Goal: Task Accomplishment & Management: Complete application form

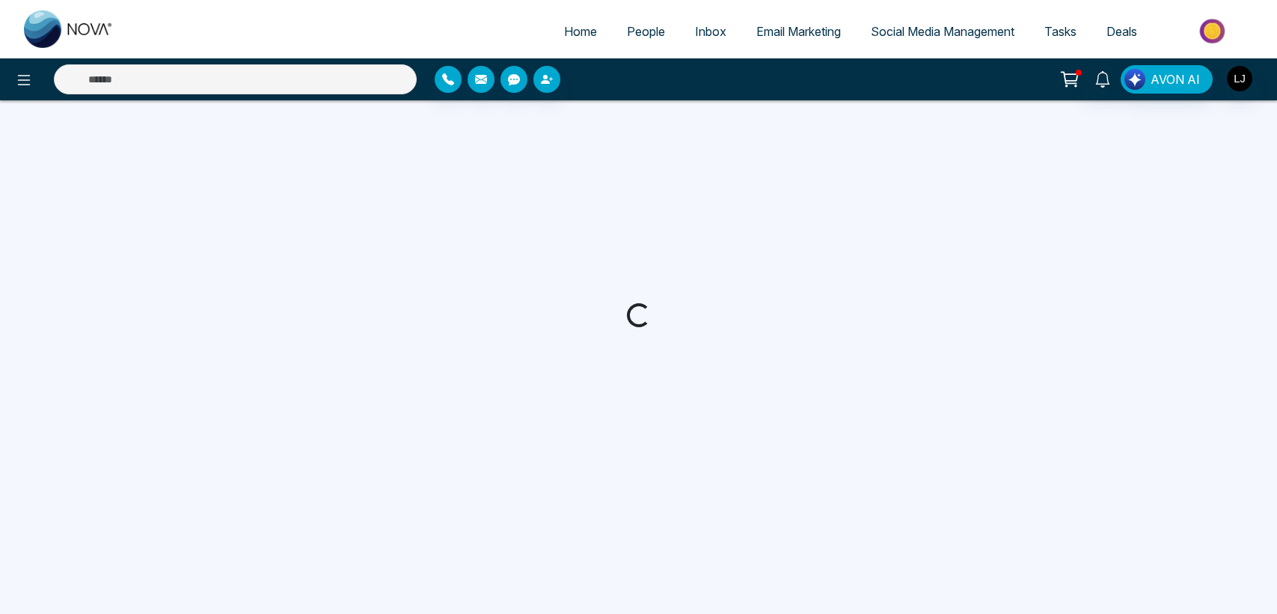
select select "***"
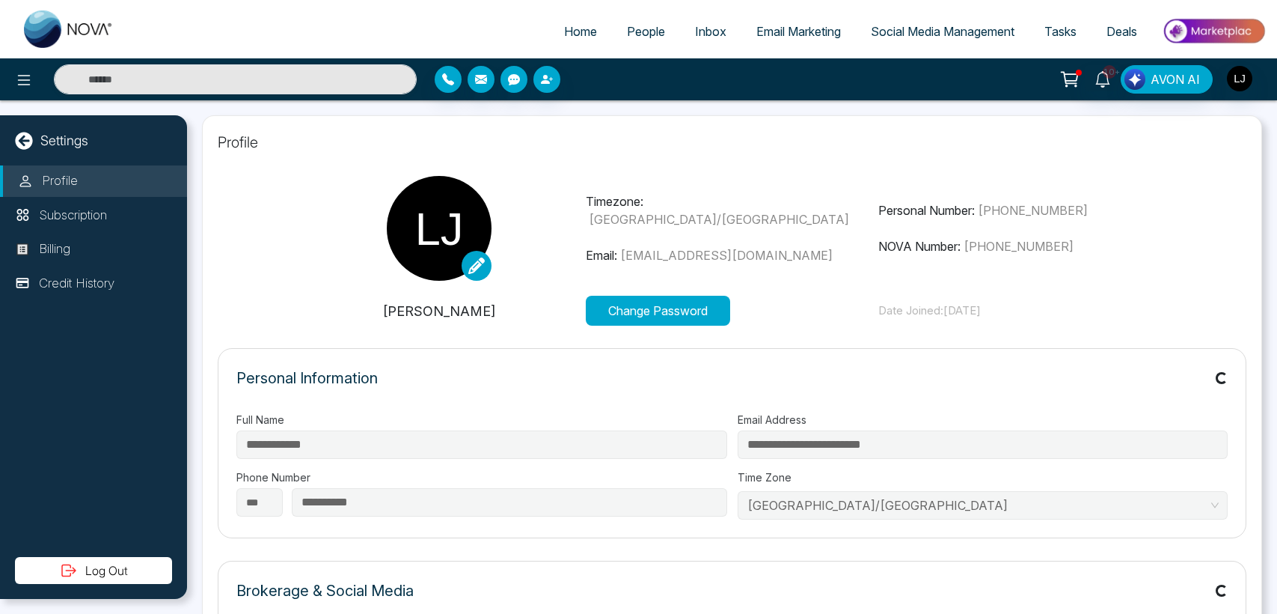
type input "**********"
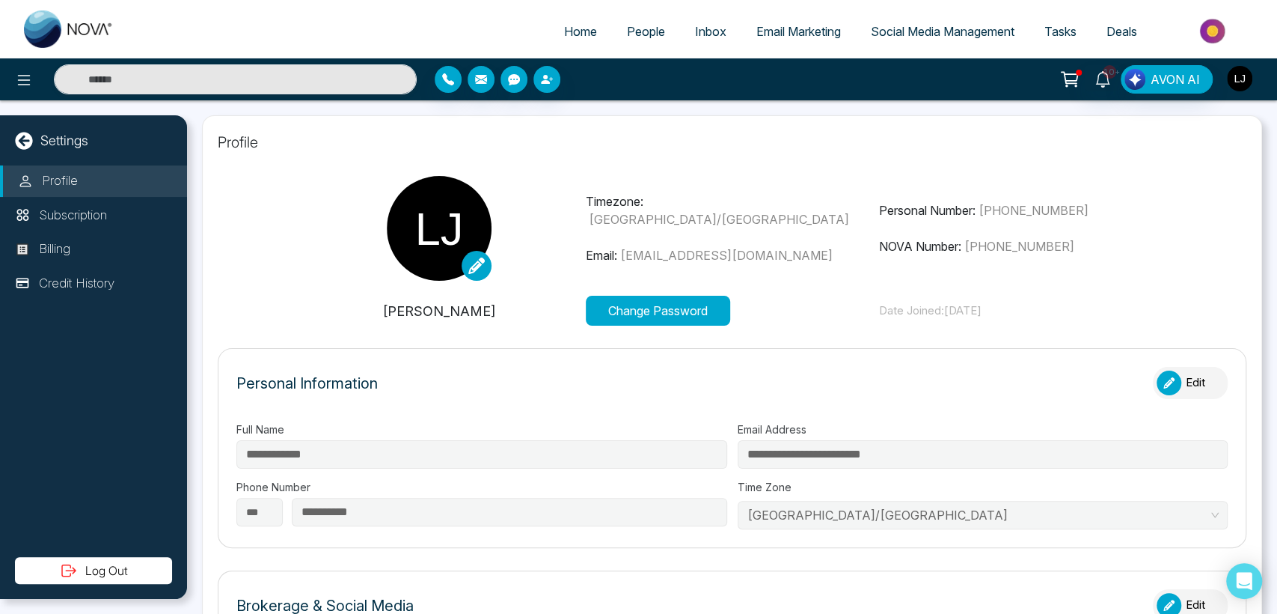
click at [1235, 72] on img "button" at bounding box center [1239, 78] width 25 height 25
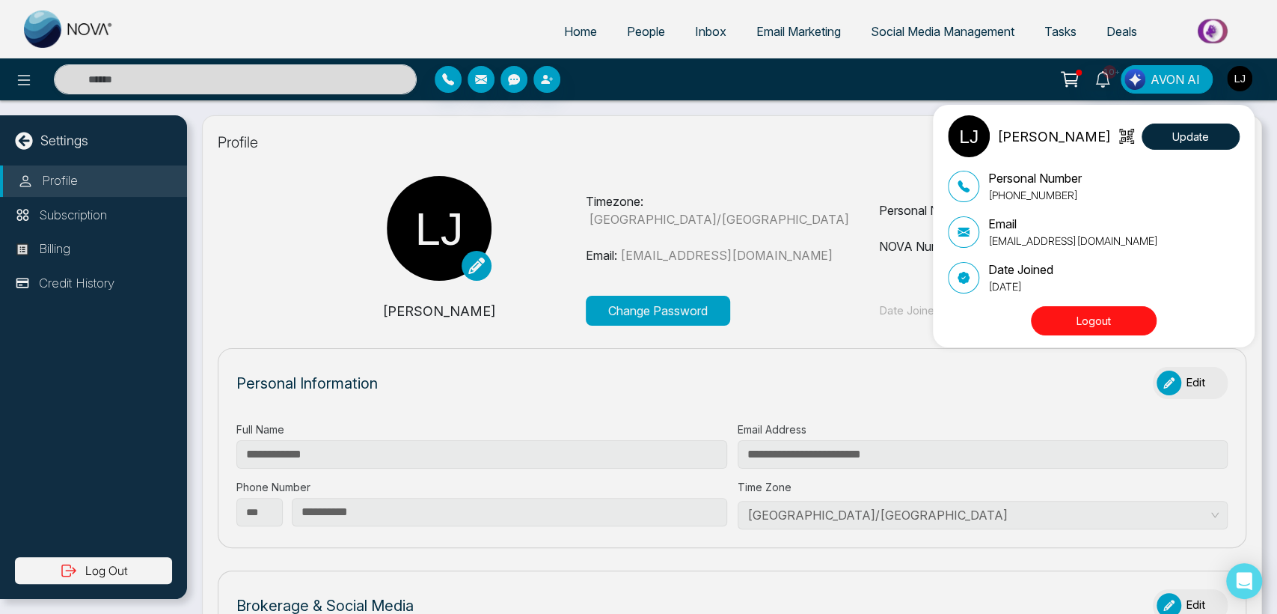
click at [1205, 118] on div "Lokesh Joshi Update" at bounding box center [1094, 136] width 292 height 42
click at [1199, 134] on button "Update" at bounding box center [1191, 136] width 98 height 26
click at [1076, 311] on button "Logout" at bounding box center [1094, 320] width 126 height 29
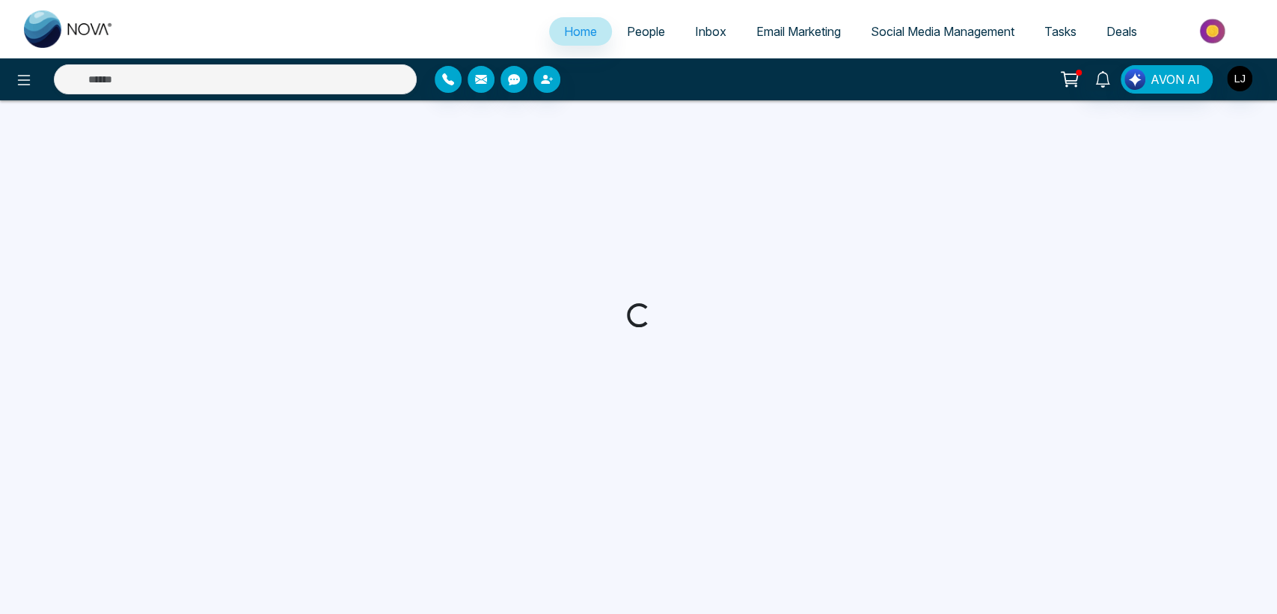
select select "*"
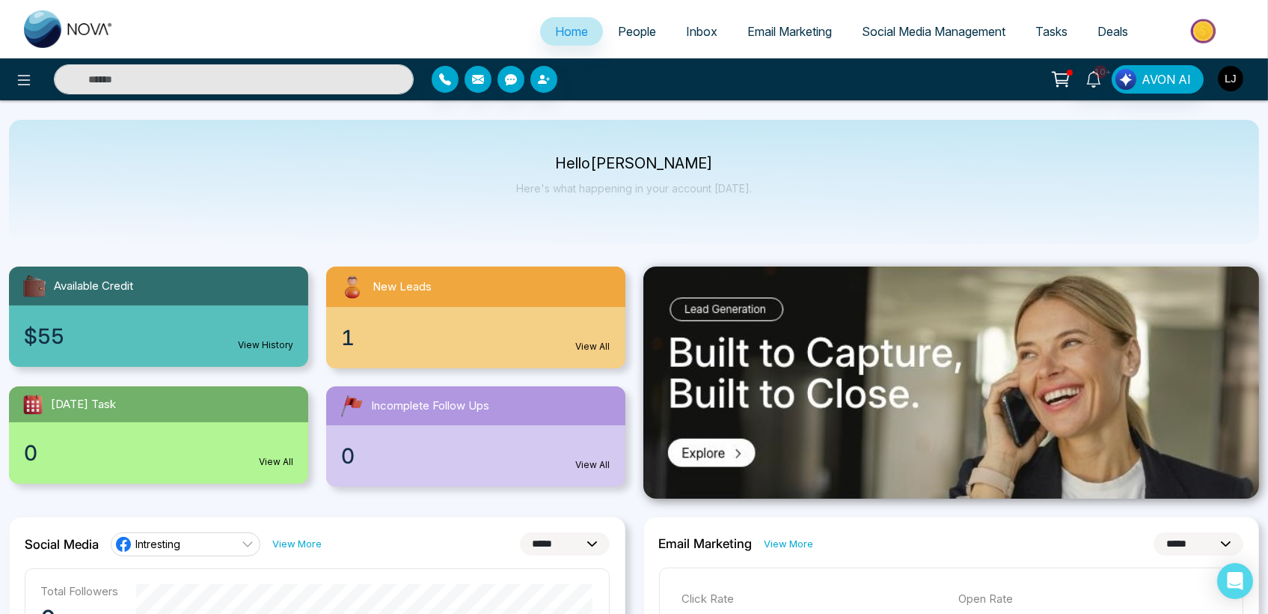
click at [1227, 81] on img "button" at bounding box center [1230, 78] width 25 height 25
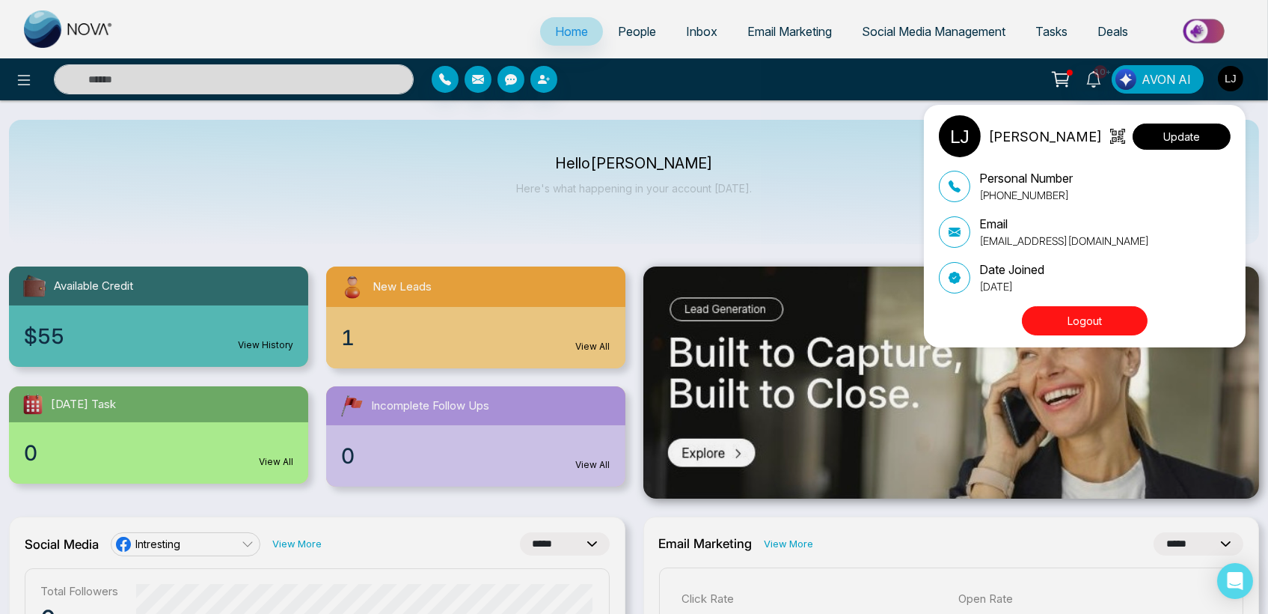
click at [1170, 127] on button "Update" at bounding box center [1182, 136] width 98 height 26
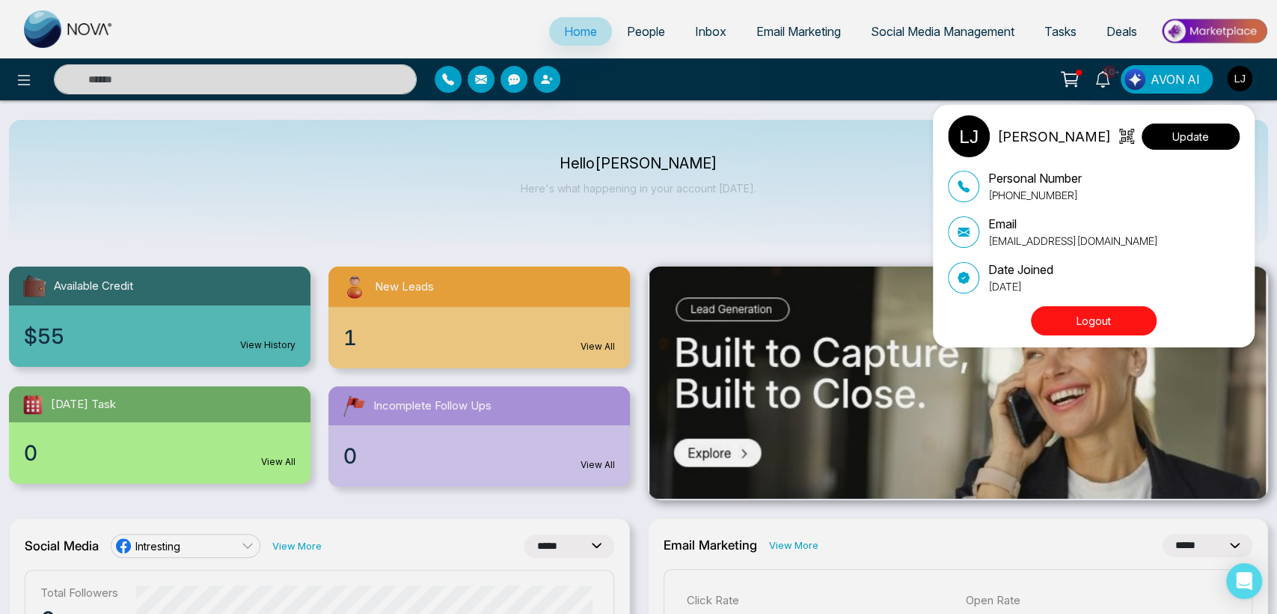
select select "***"
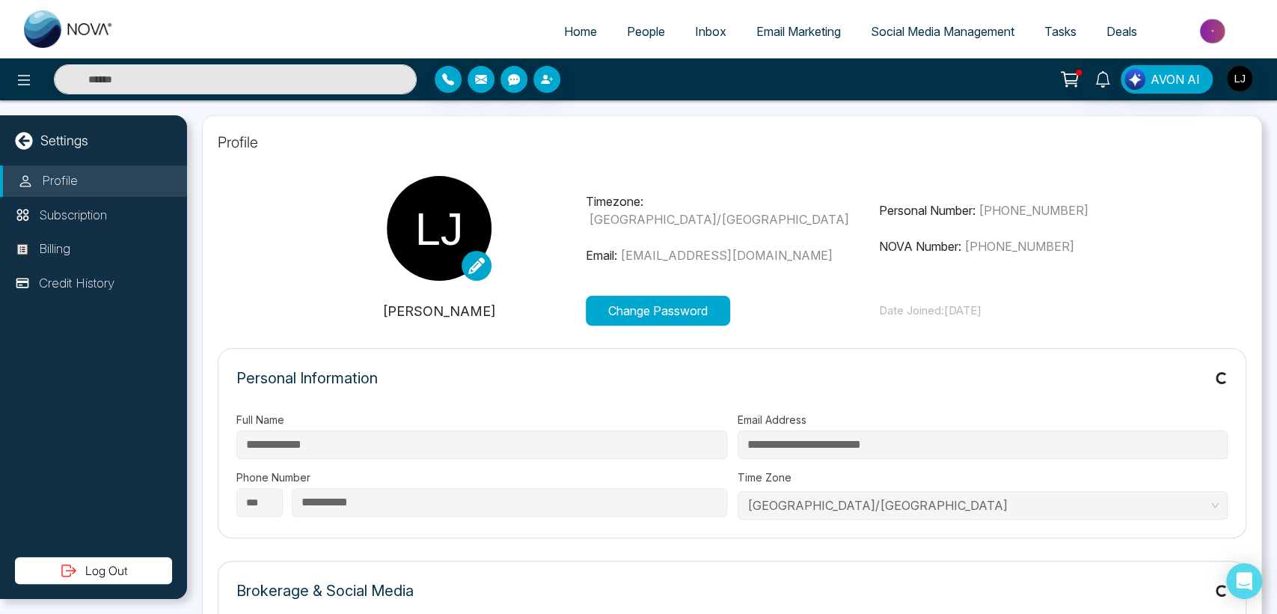
type input "**********"
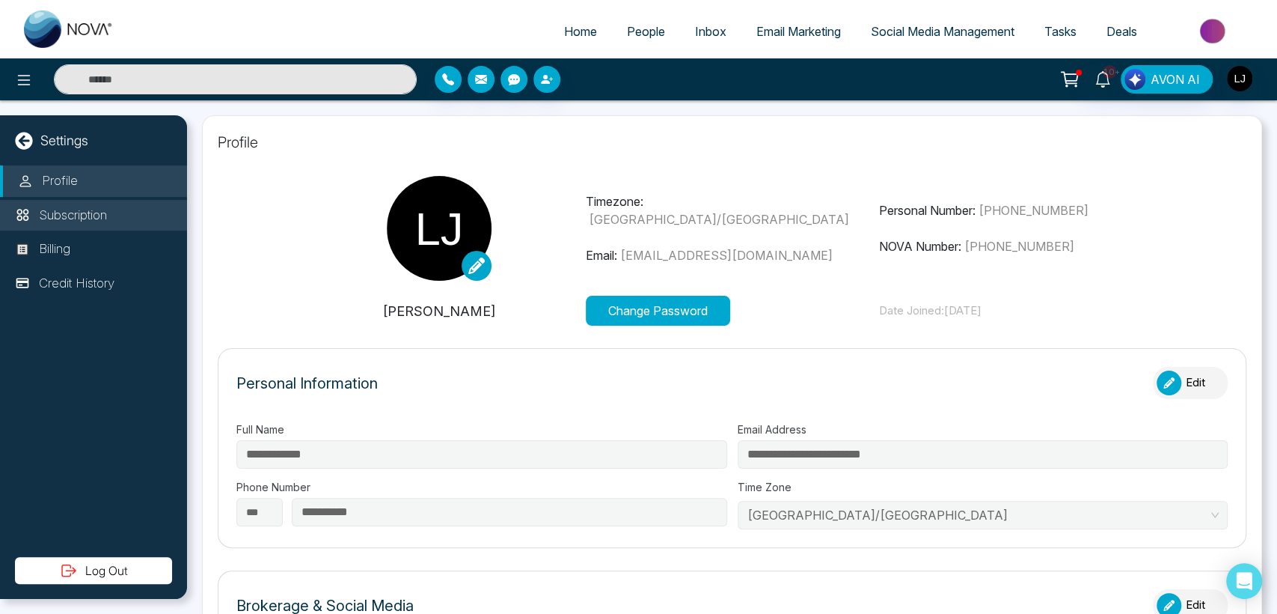
click at [87, 224] on p "Subscription" at bounding box center [73, 215] width 68 height 19
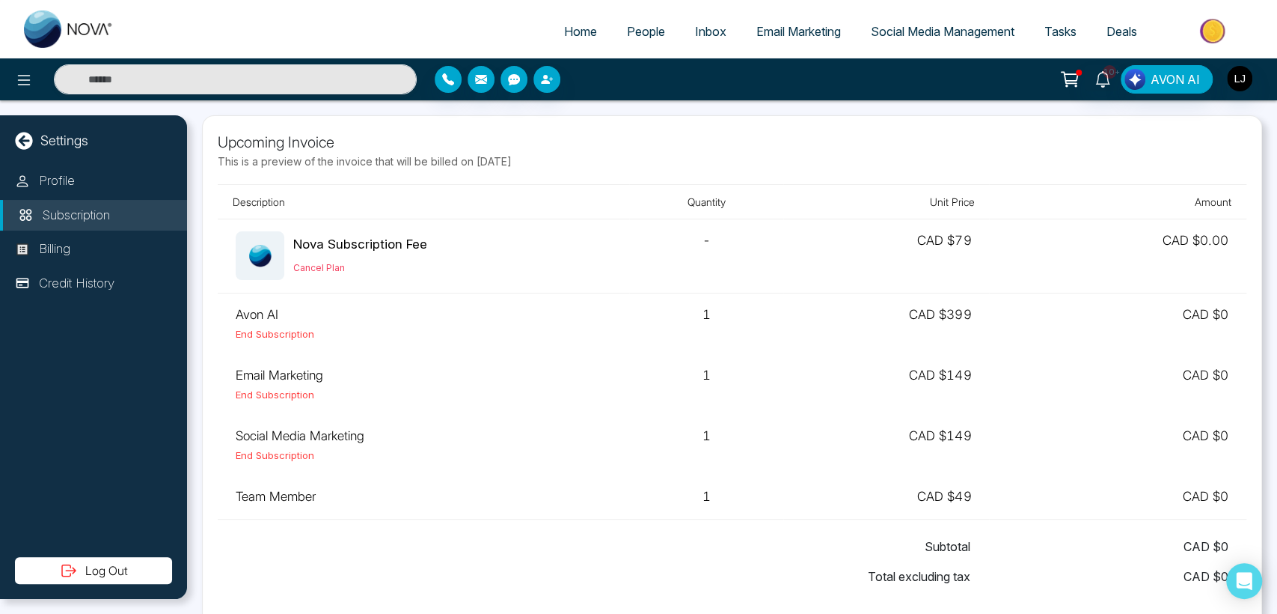
click at [718, 34] on link "Inbox" at bounding box center [710, 31] width 61 height 28
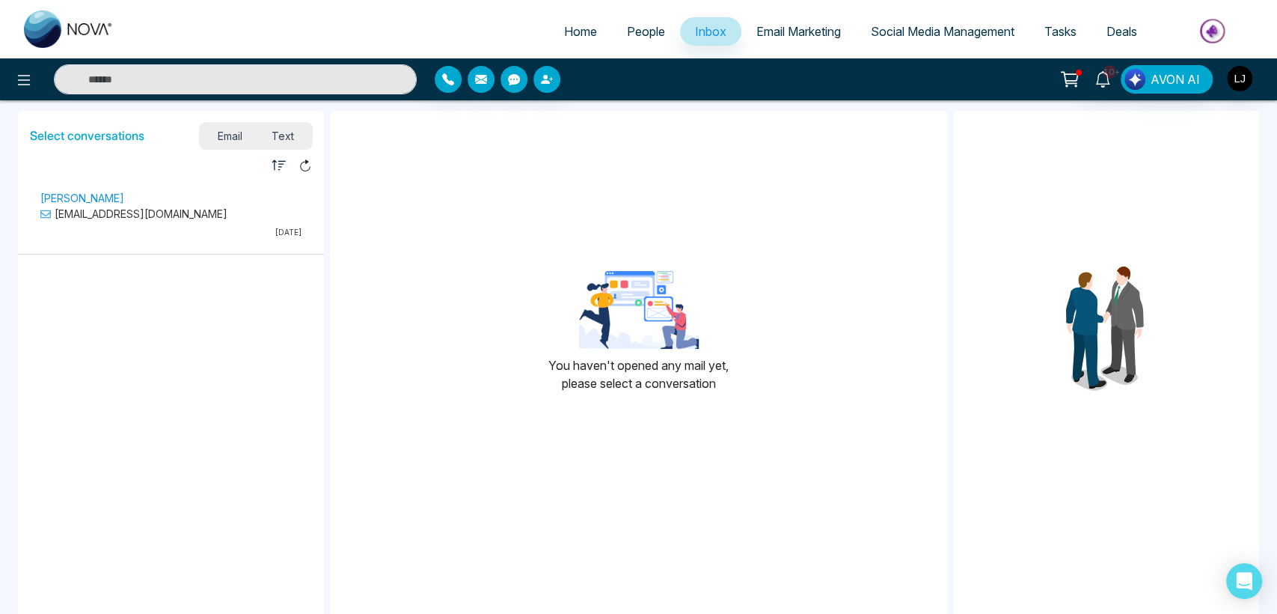
click at [1226, 92] on div at bounding box center [1239, 79] width 27 height 28
click at [1243, 72] on img "button" at bounding box center [1239, 78] width 25 height 25
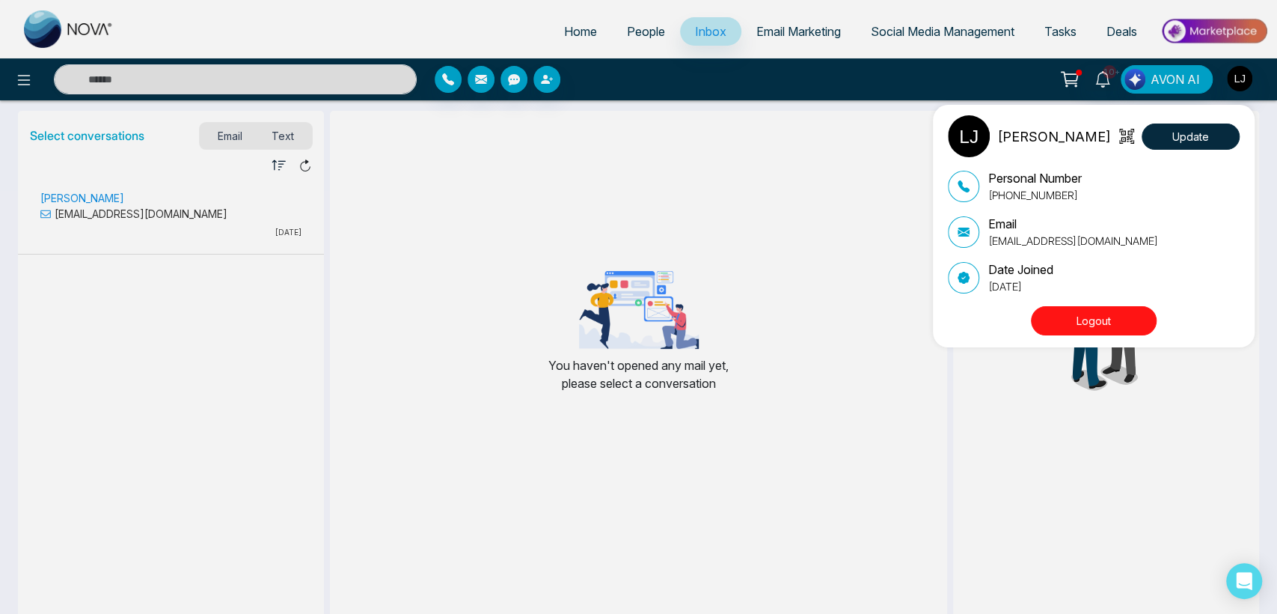
click at [437, 219] on div "Lokesh Joshi Update Personal Number +918421020309 Email lokeshjoshi6454@gmail.c…" at bounding box center [638, 307] width 1277 height 614
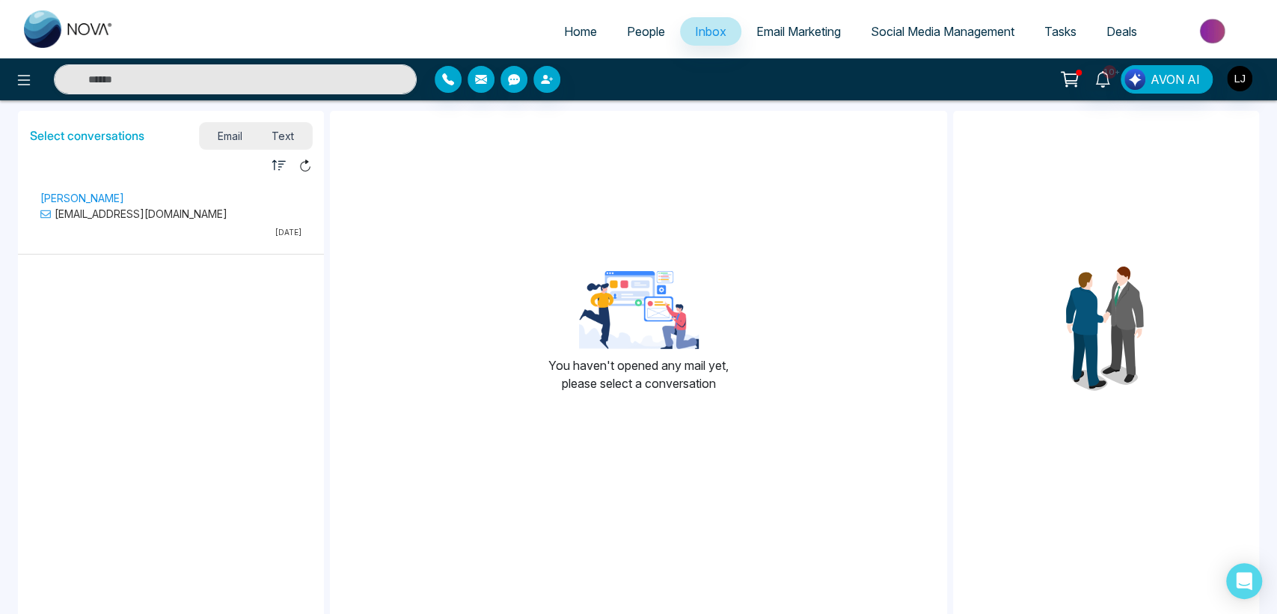
click at [950, 31] on span "Social Media Management" at bounding box center [943, 31] width 144 height 15
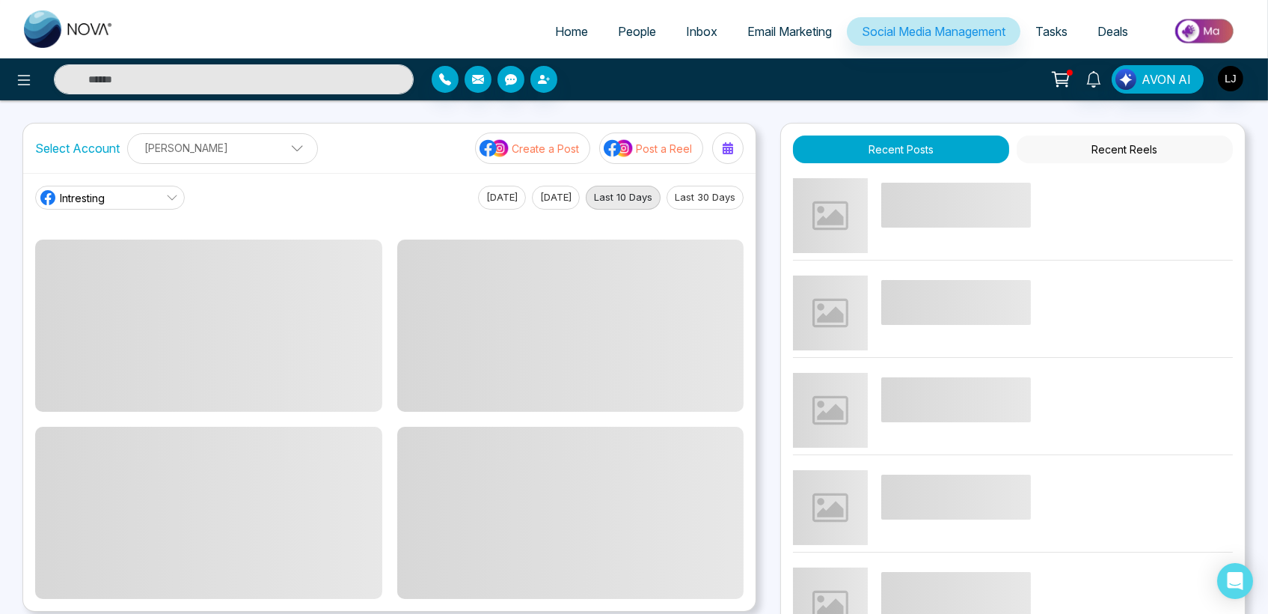
click at [257, 151] on p "[PERSON_NAME]" at bounding box center [222, 147] width 171 height 25
click at [281, 181] on button "button" at bounding box center [273, 186] width 31 height 24
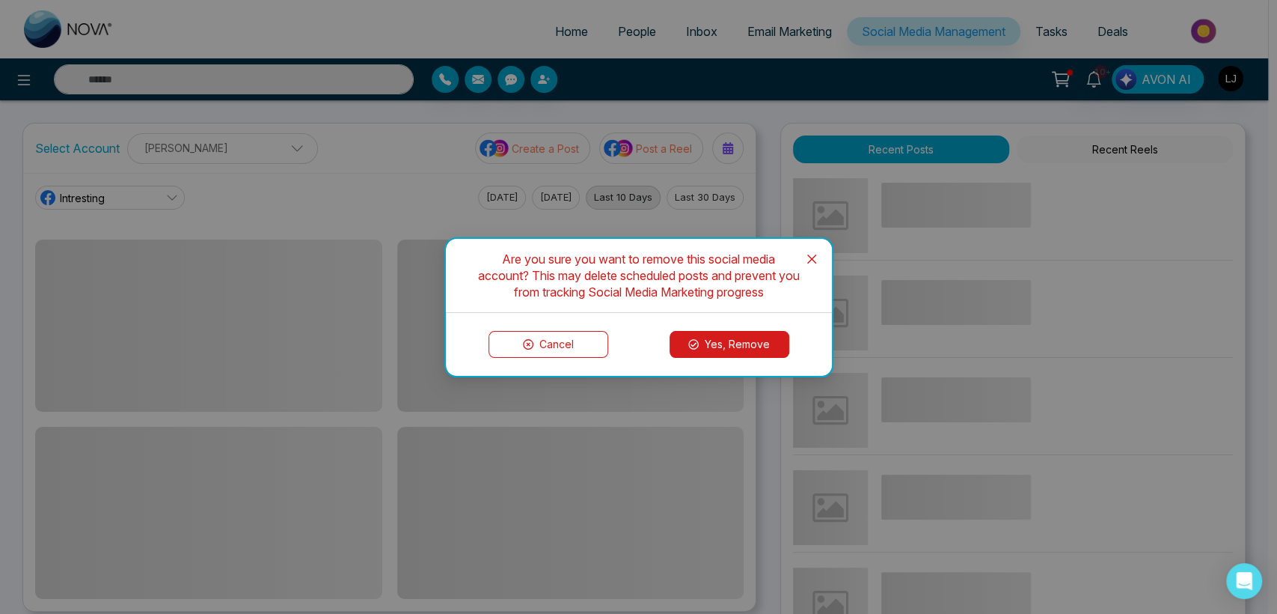
click at [714, 340] on button "Yes, Remove" at bounding box center [730, 344] width 120 height 27
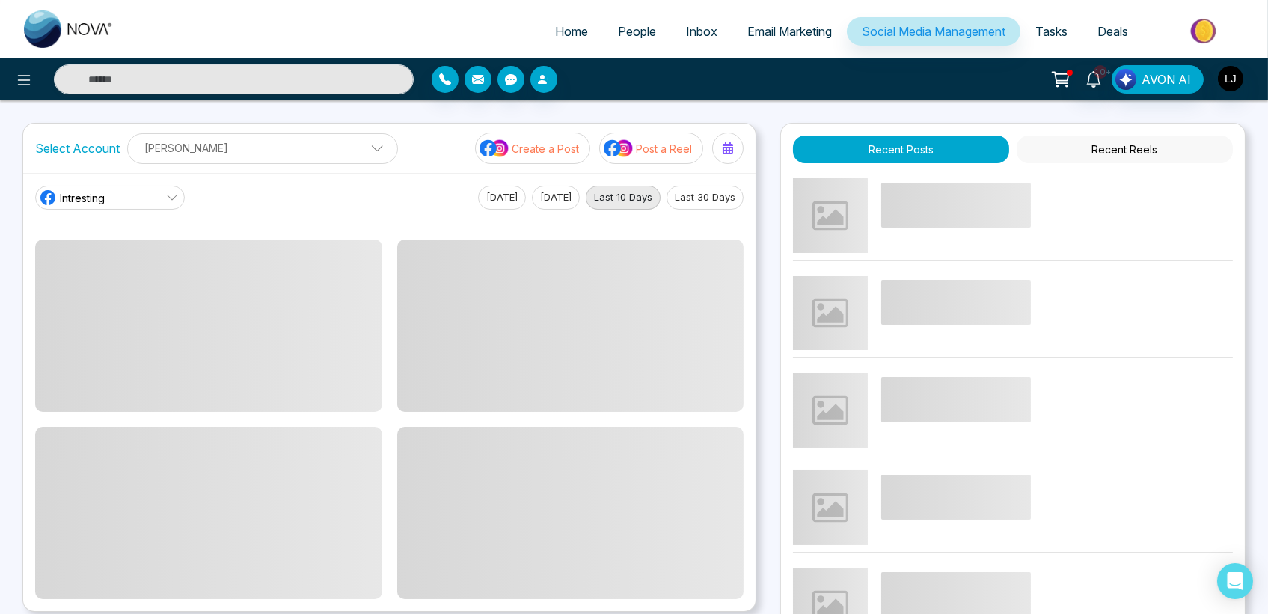
click at [714, 340] on span at bounding box center [570, 325] width 347 height 172
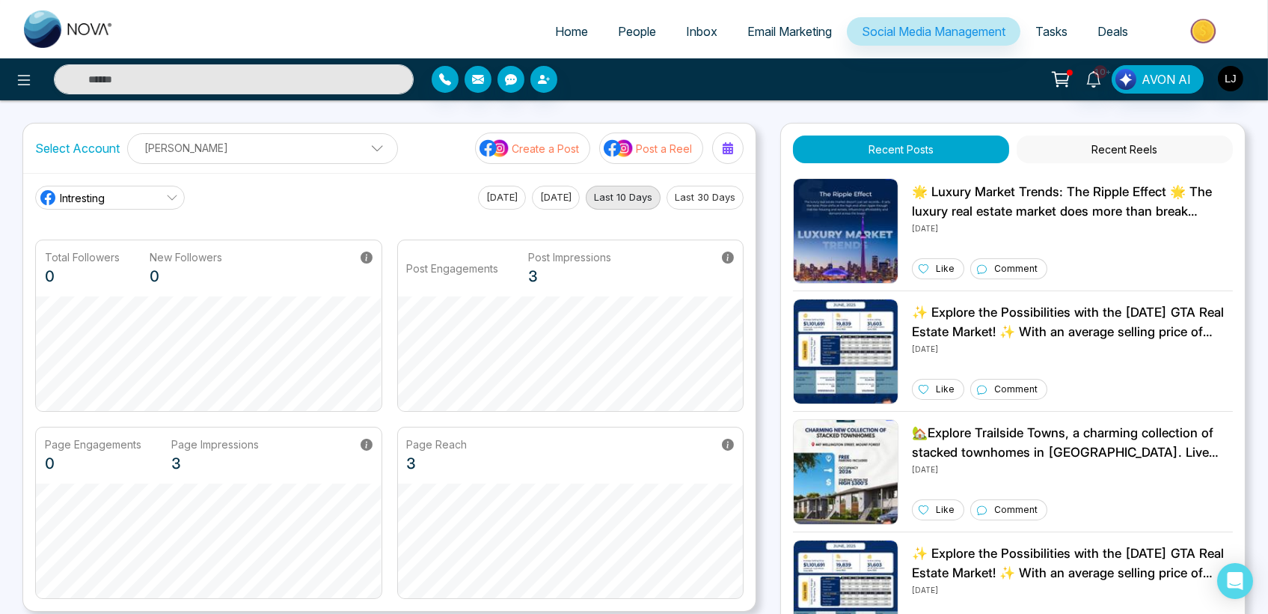
click at [323, 157] on p "[PERSON_NAME]" at bounding box center [262, 147] width 251 height 25
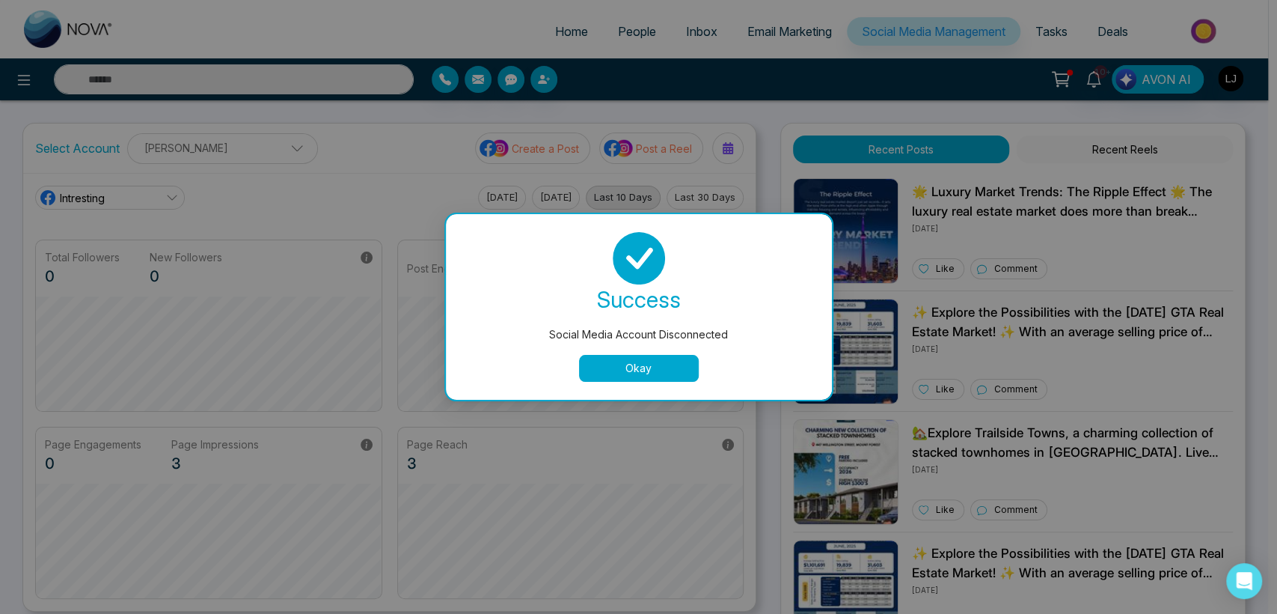
click at [226, 147] on div "Social Media Account Disconnected success Social Media Account Disconnected Okay" at bounding box center [638, 307] width 1277 height 614
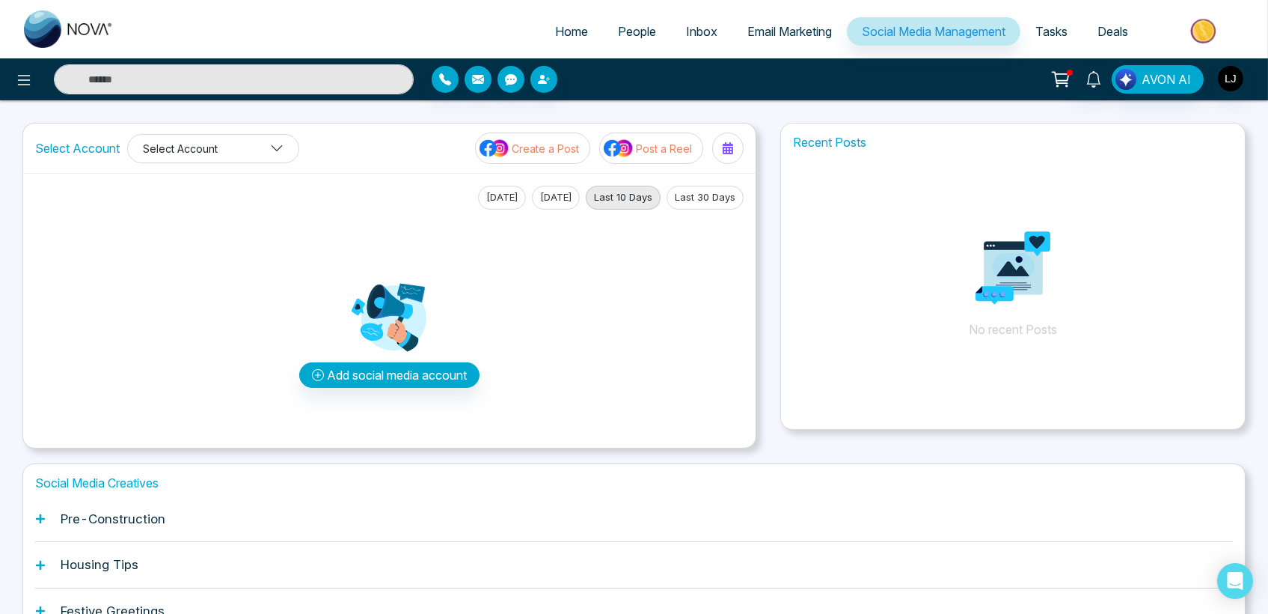
click at [227, 140] on button "Select Account" at bounding box center [213, 148] width 172 height 29
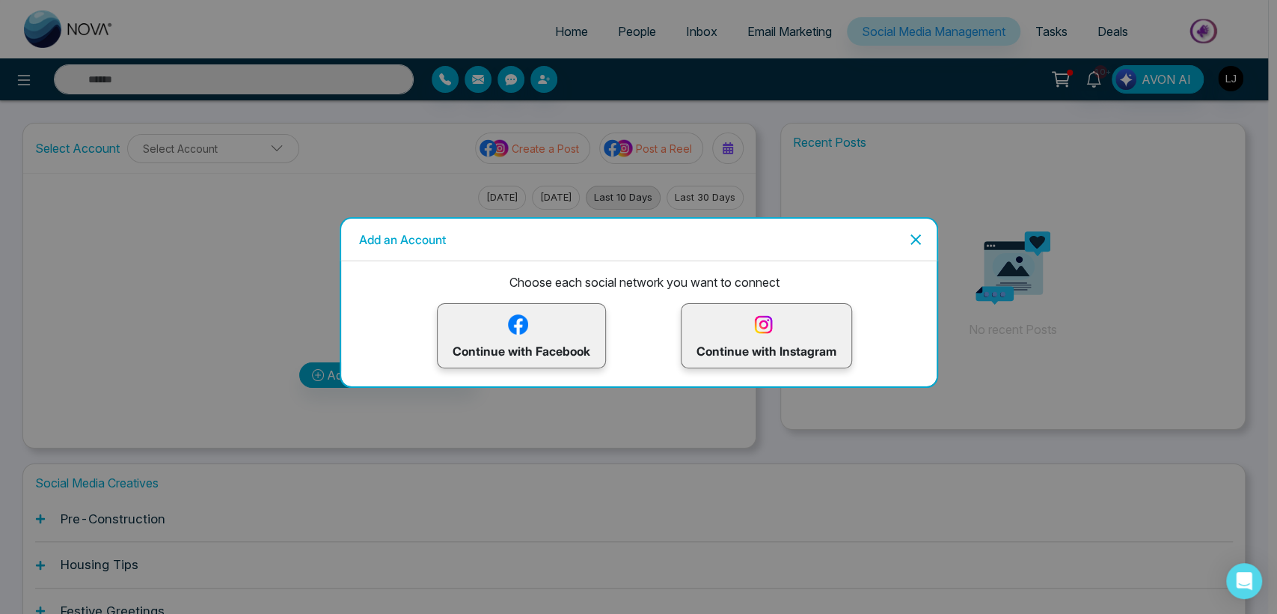
click at [737, 331] on p "Continue with Instagram" at bounding box center [767, 335] width 140 height 49
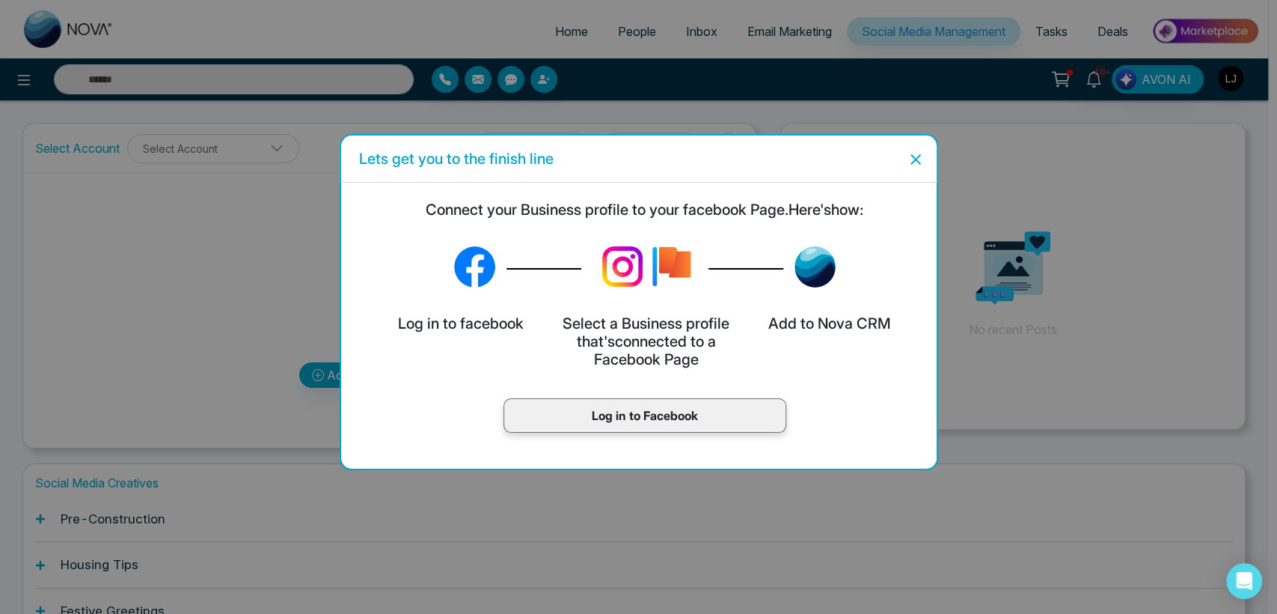
click at [596, 421] on p "Log in to Facebook" at bounding box center [644, 415] width 251 height 18
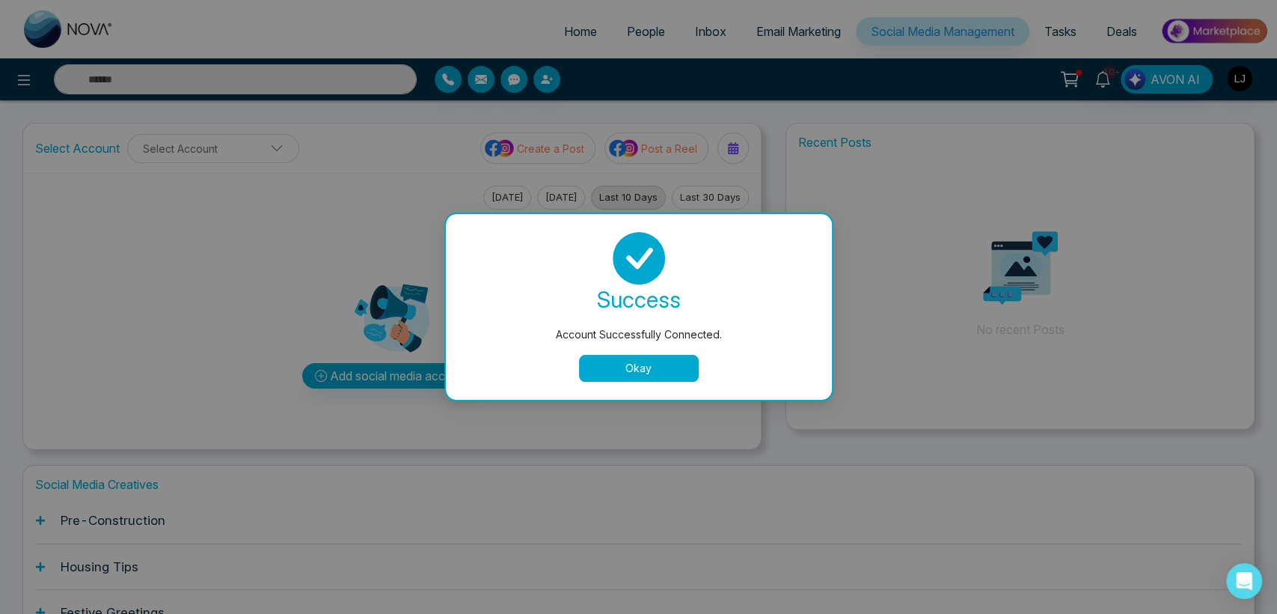
click at [636, 367] on button "Okay" at bounding box center [639, 368] width 120 height 27
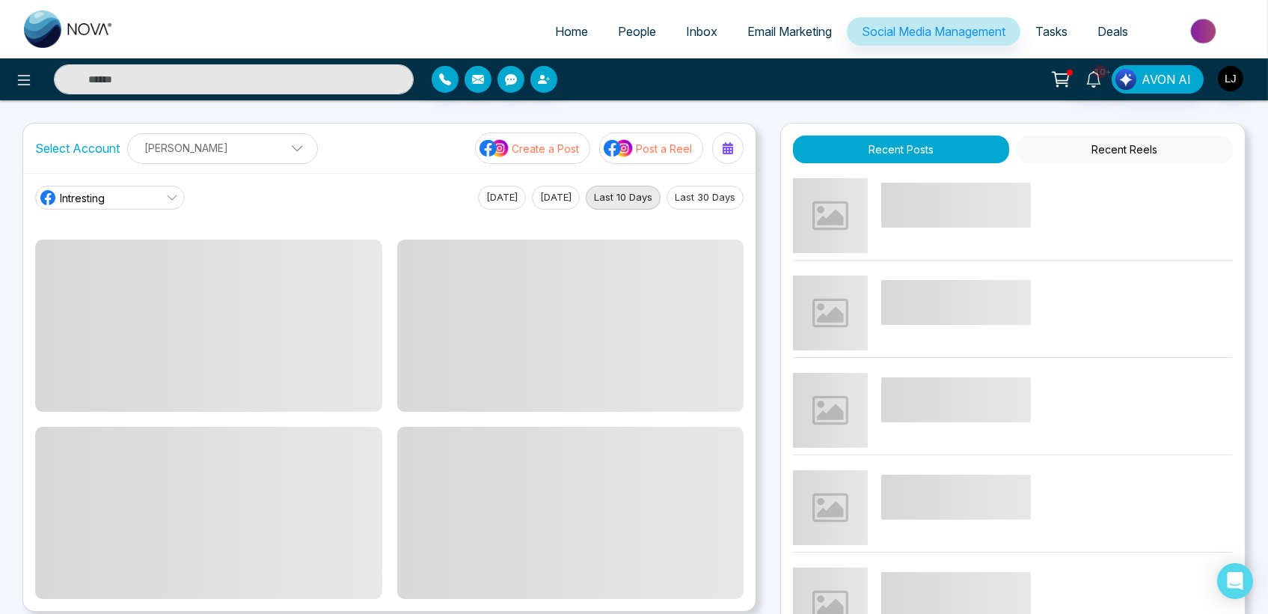
click at [151, 196] on link "Intresting" at bounding box center [110, 198] width 150 height 24
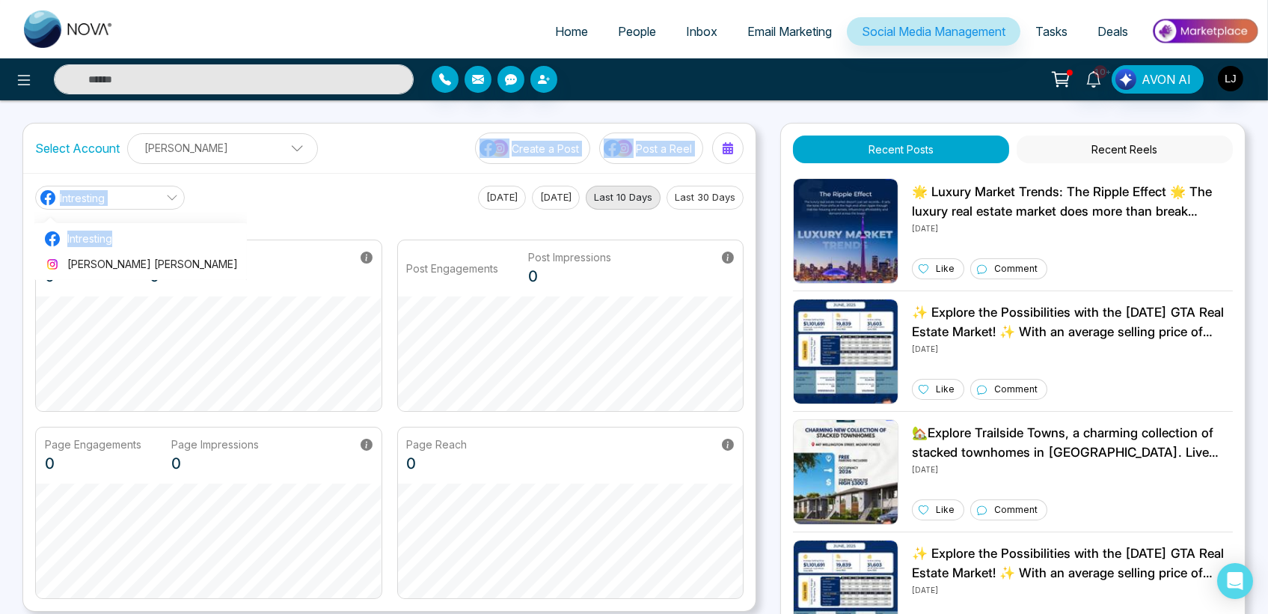
drag, startPoint x: 181, startPoint y: 248, endPoint x: 309, endPoint y: 138, distance: 168.3
click at [309, 138] on div "Select Account Lokesh Joshi Lokesh Joshi Add Social Accounts Create a Post Post…" at bounding box center [389, 367] width 734 height 489
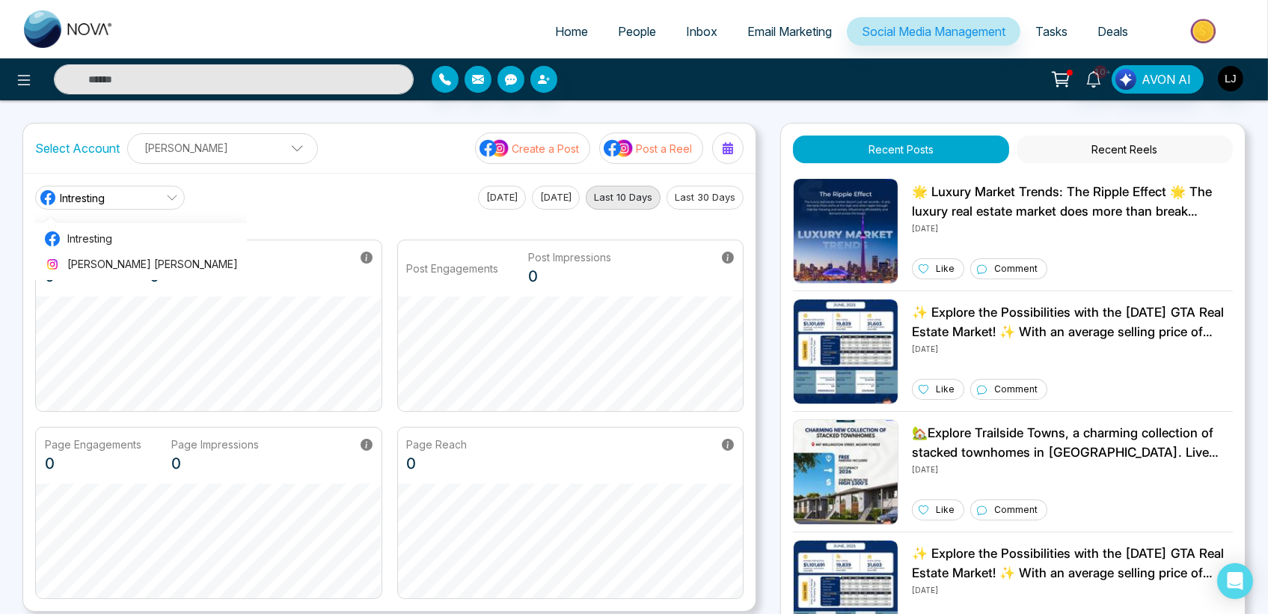
click at [334, 187] on div "Intresting Intresting Lokesh Avinash Joshi Today Yesterday Last 10 Days Last 30…" at bounding box center [389, 198] width 709 height 24
click at [133, 197] on link "Intresting" at bounding box center [110, 198] width 150 height 24
click at [28, 80] on icon at bounding box center [24, 80] width 18 height 18
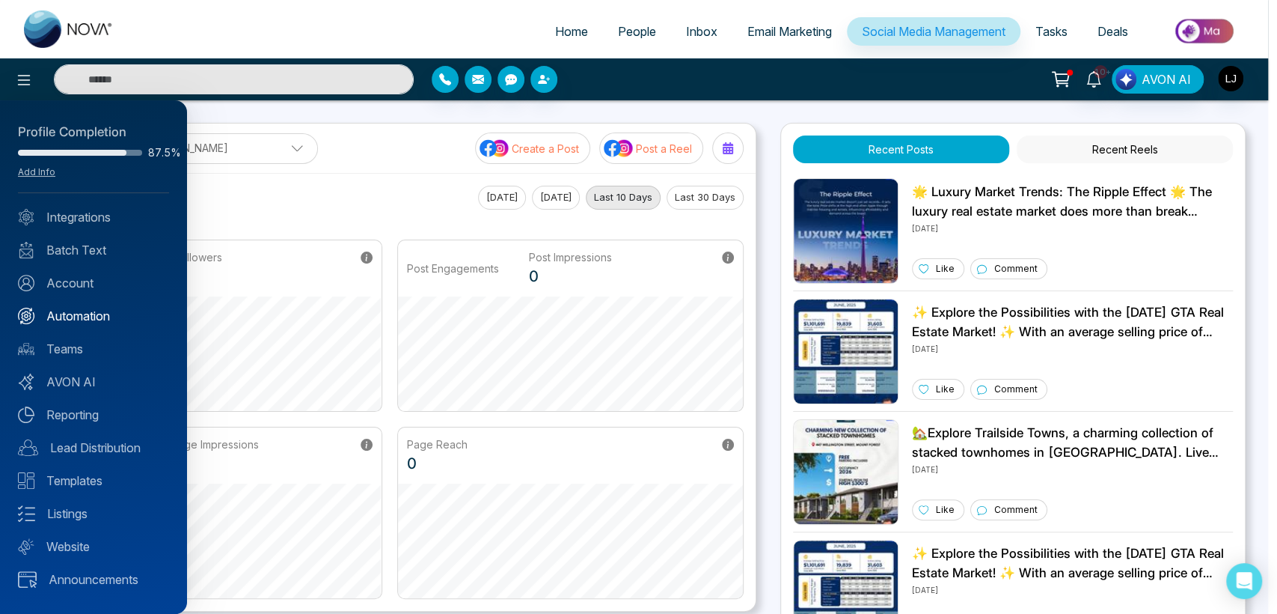
click at [91, 317] on link "Automation" at bounding box center [93, 316] width 151 height 18
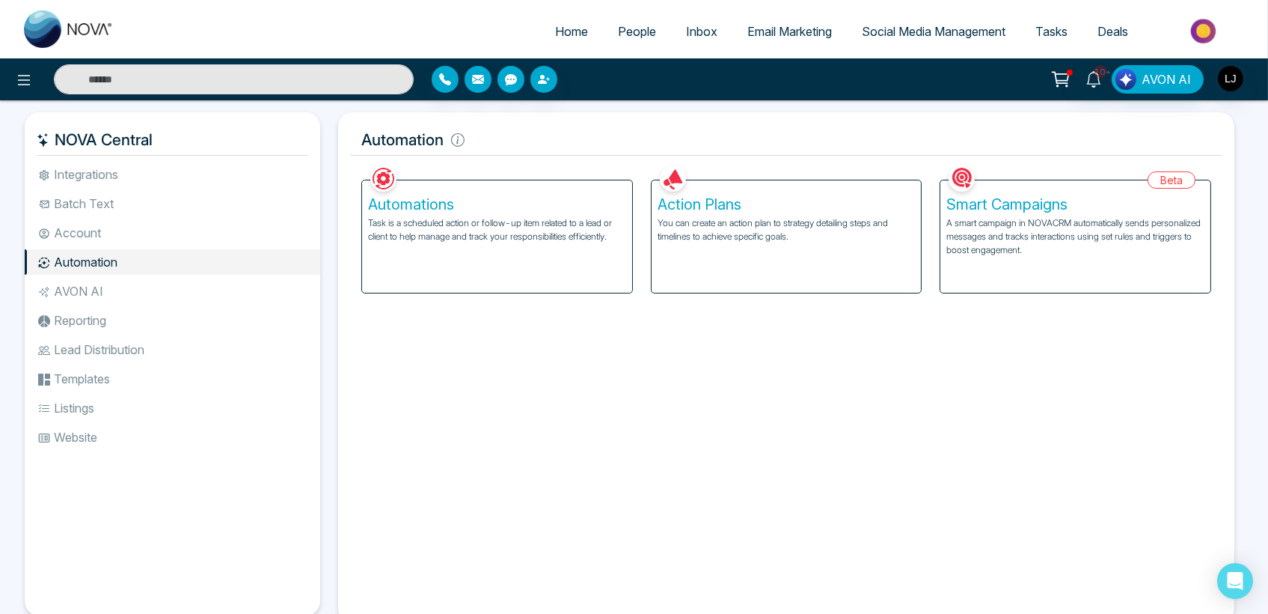
click at [444, 251] on div "Automations Task is a scheduled action or follow-up item related to a lead or c…" at bounding box center [497, 236] width 270 height 112
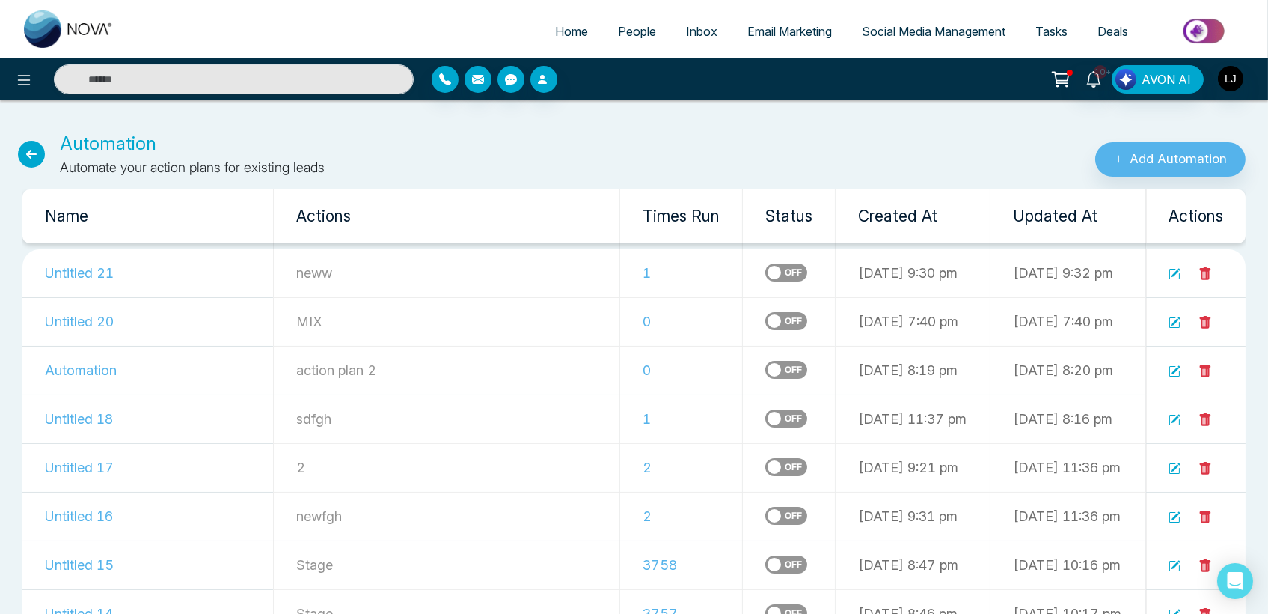
click at [908, 25] on span "Social Media Management" at bounding box center [934, 31] width 144 height 15
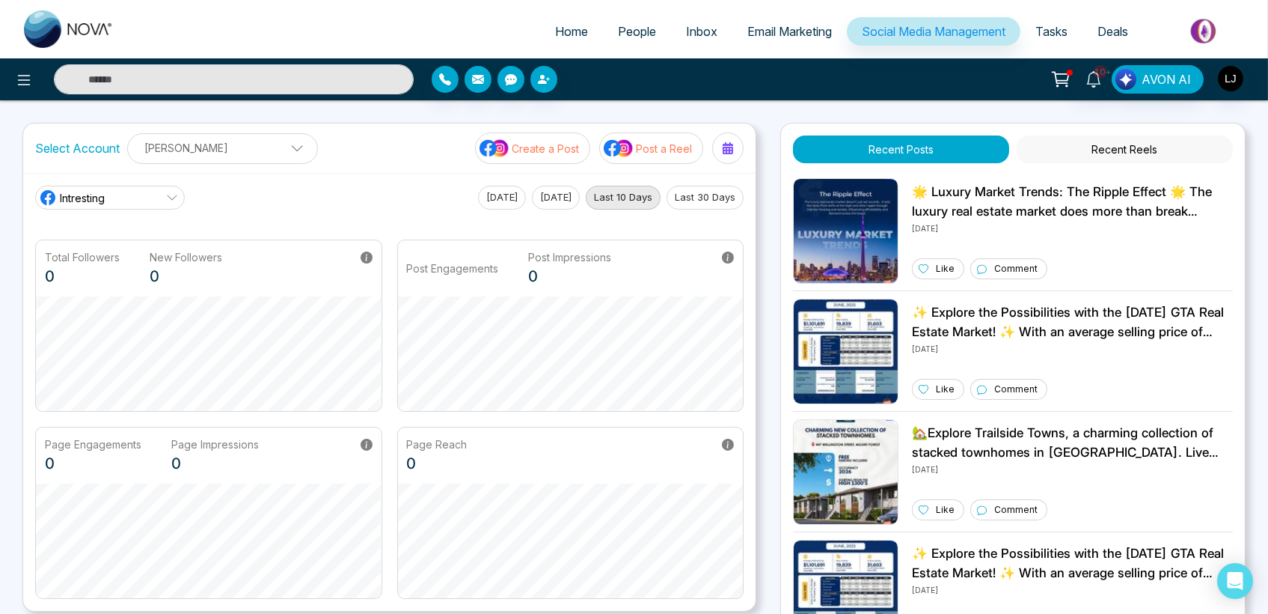
click at [555, 25] on span "Home" at bounding box center [571, 31] width 33 height 15
select select "*"
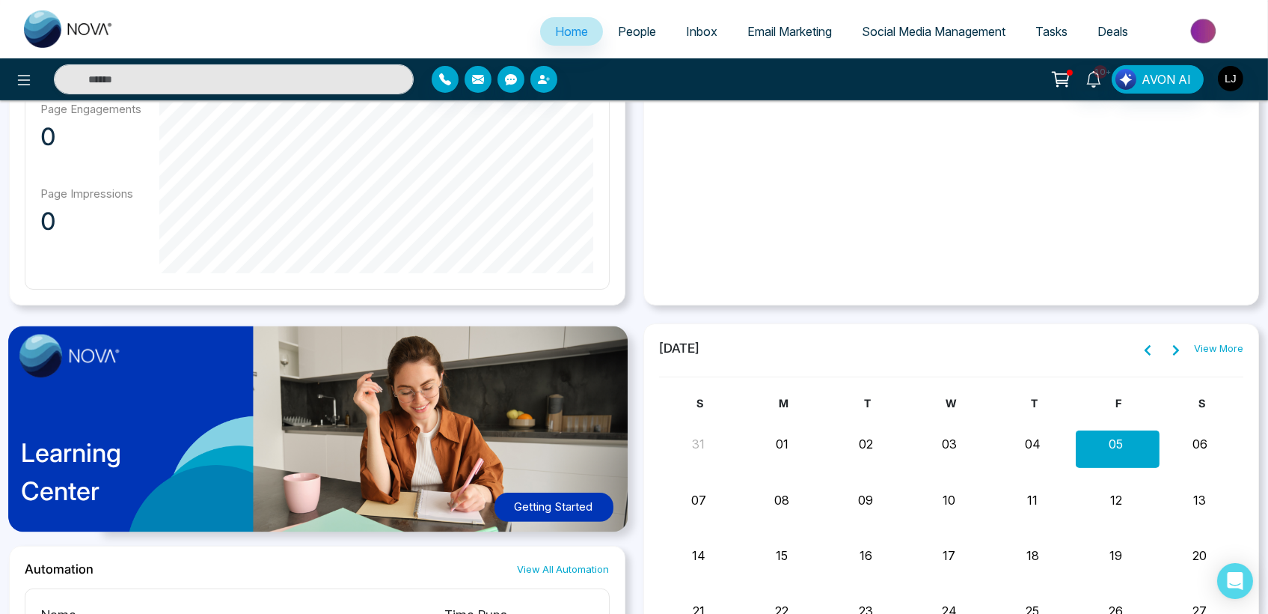
scroll to position [914, 0]
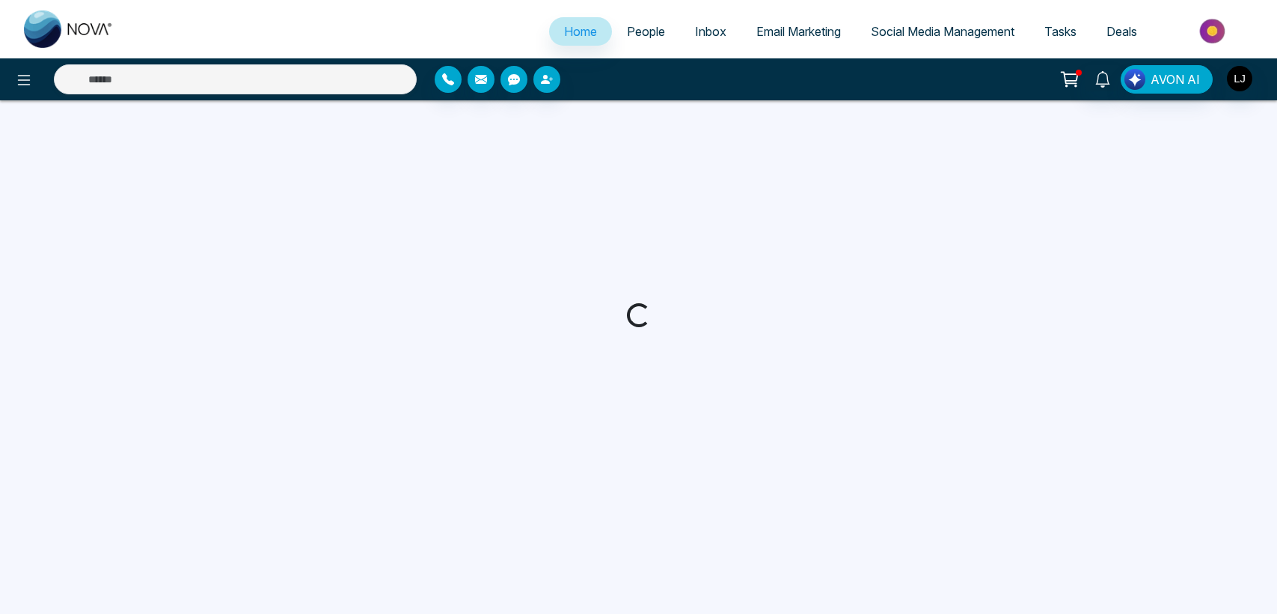
select select "*"
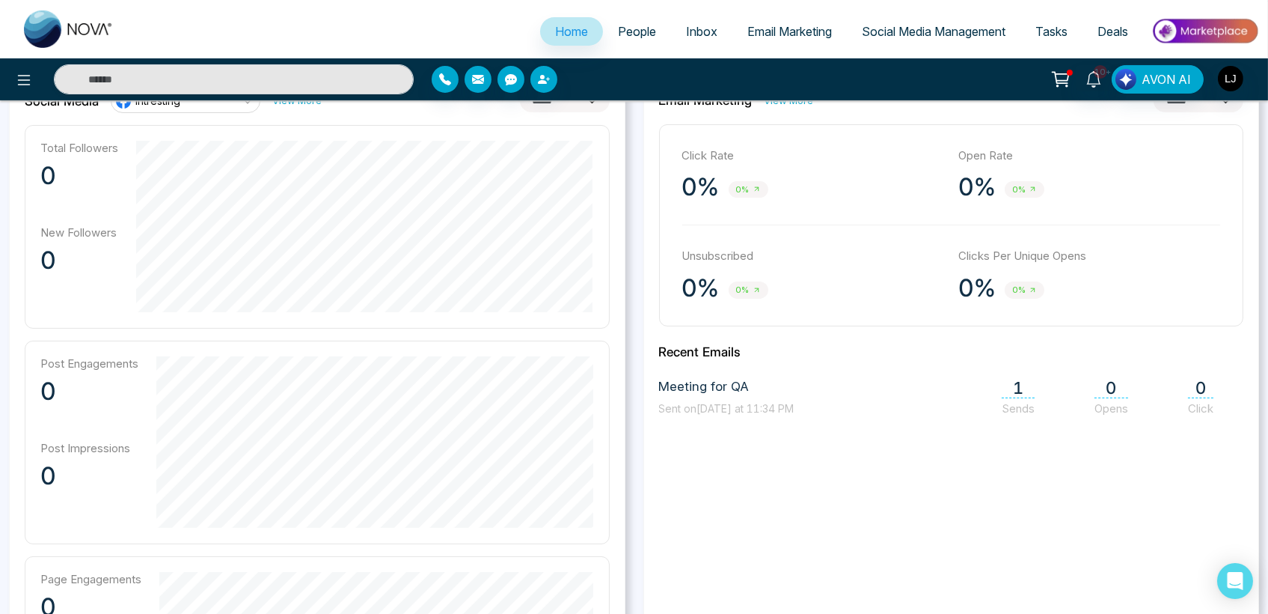
scroll to position [281, 0]
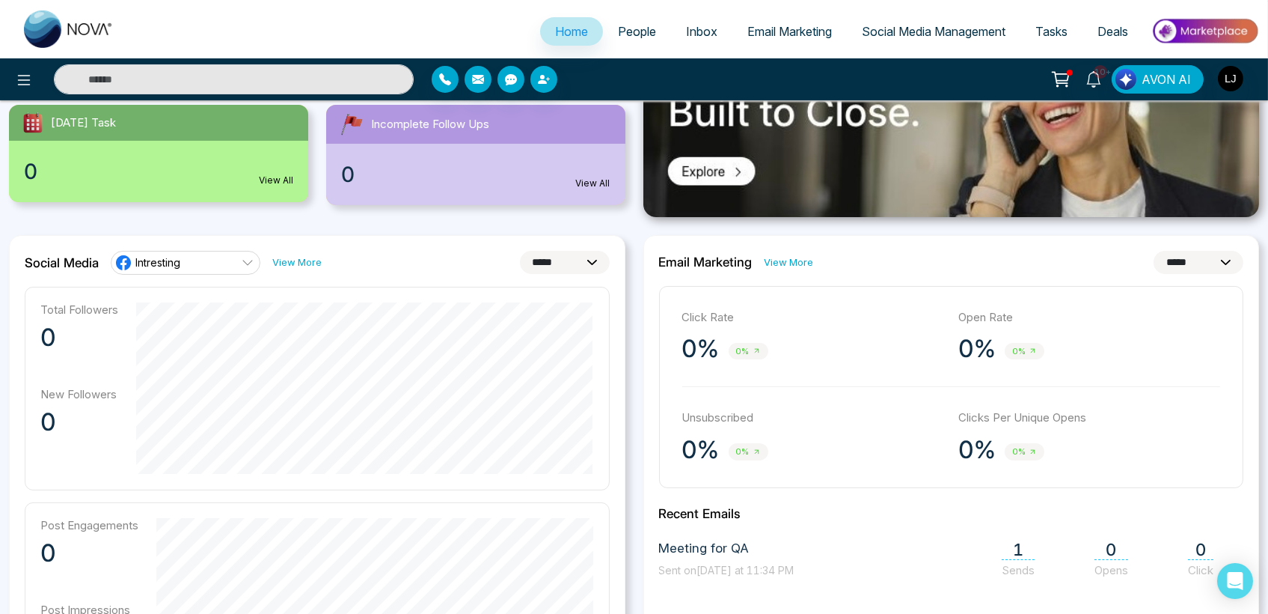
click at [623, 19] on link "People" at bounding box center [637, 31] width 68 height 28
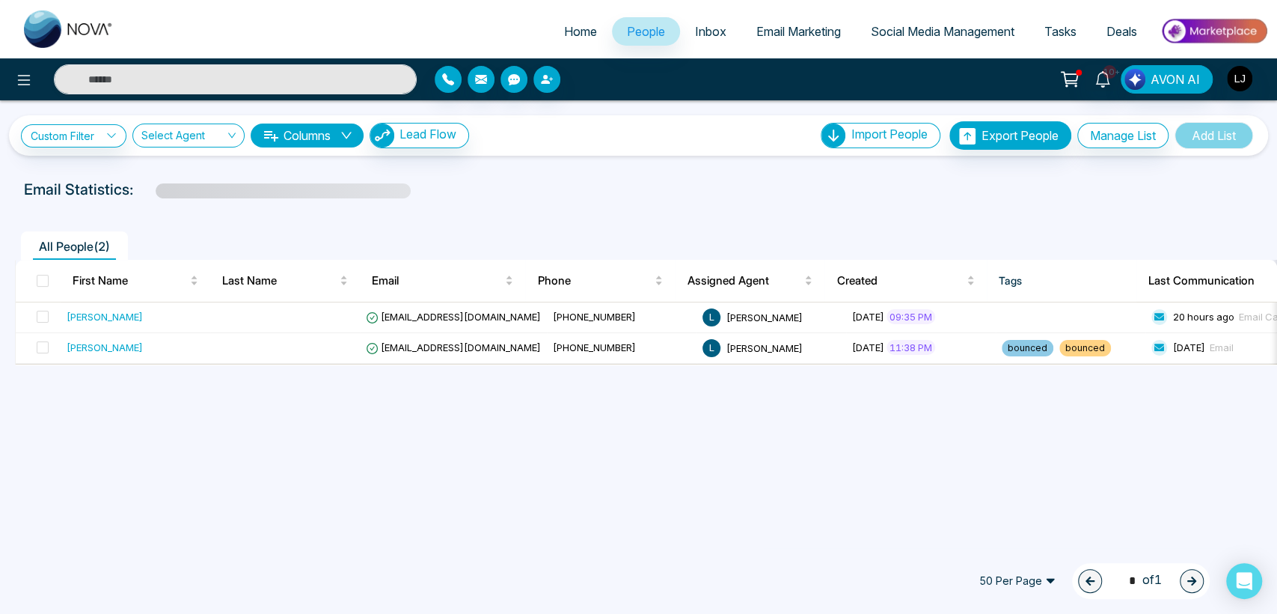
click at [574, 29] on span "Home" at bounding box center [580, 31] width 33 height 15
select select "*"
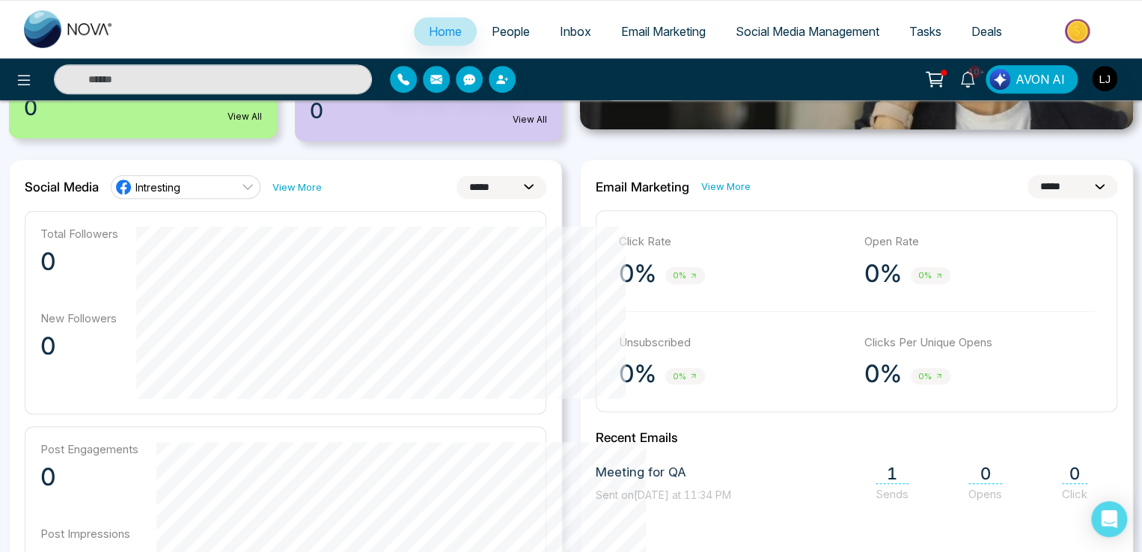
scroll to position [336, 0]
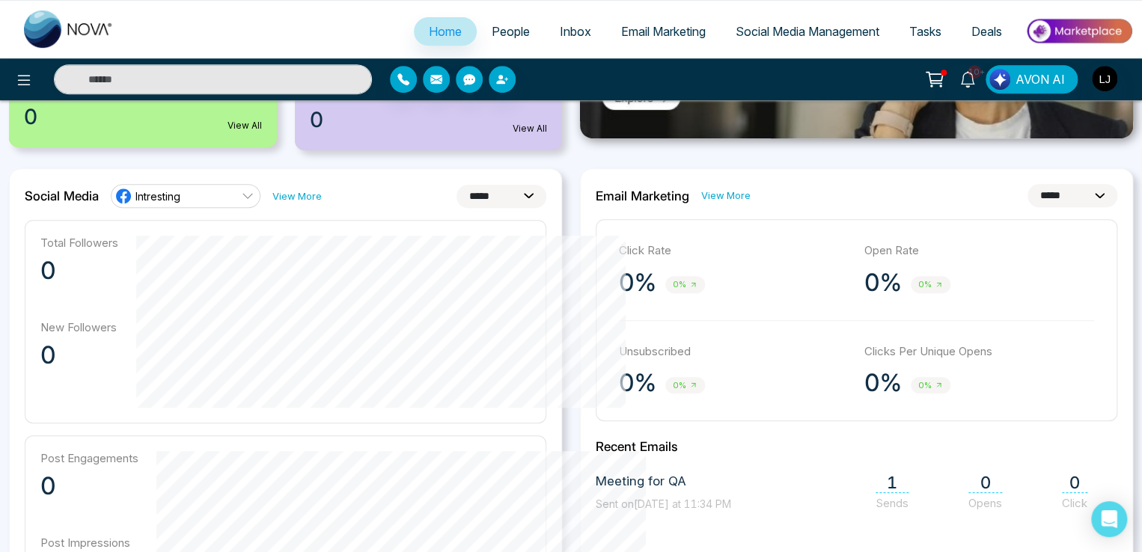
click at [198, 195] on link "Intresting" at bounding box center [186, 196] width 150 height 24
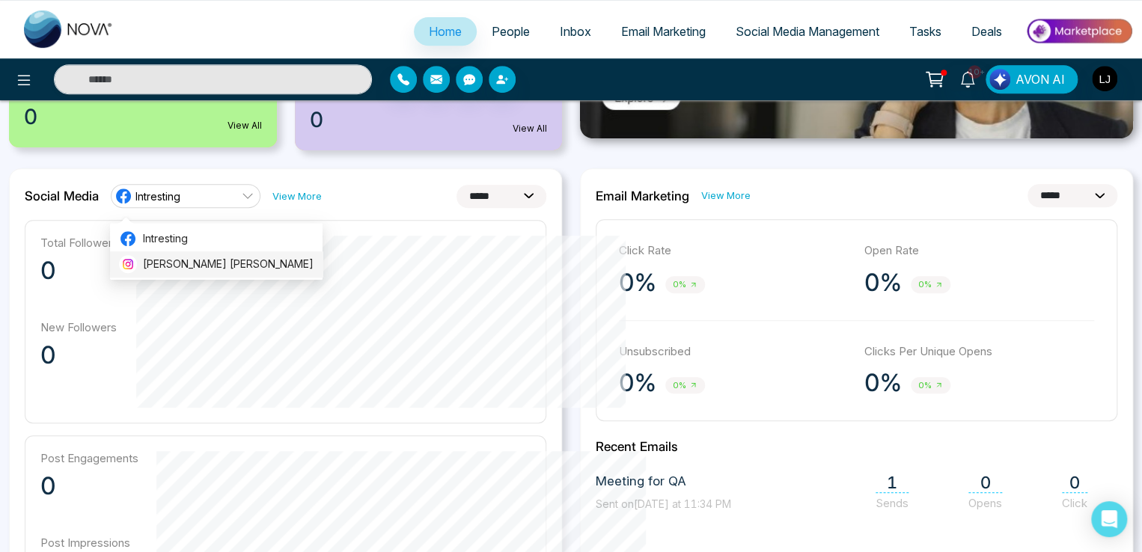
click at [180, 264] on span "[PERSON_NAME] [PERSON_NAME]" at bounding box center [228, 264] width 171 height 16
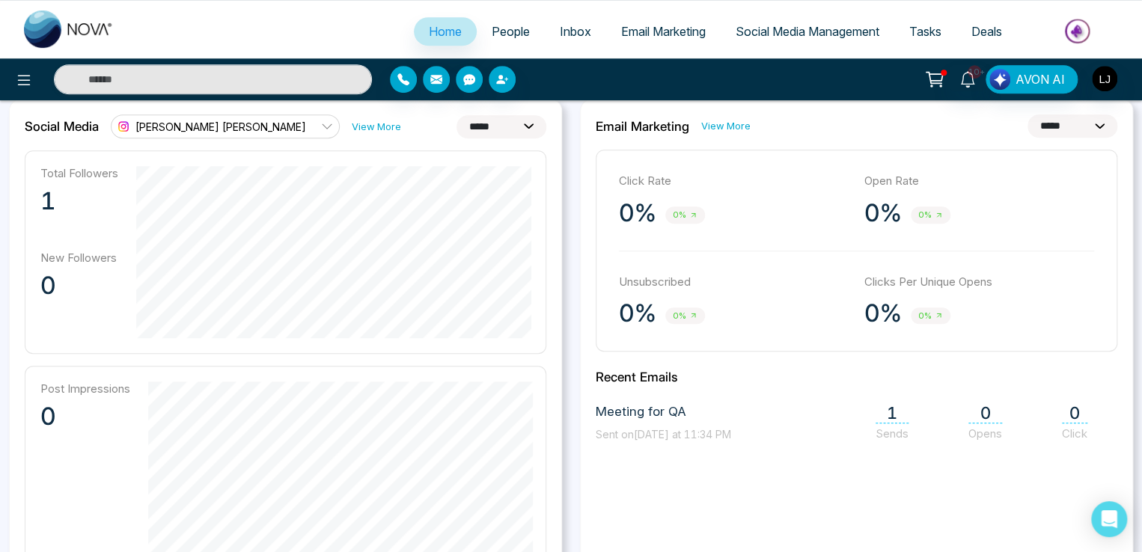
scroll to position [411, 0]
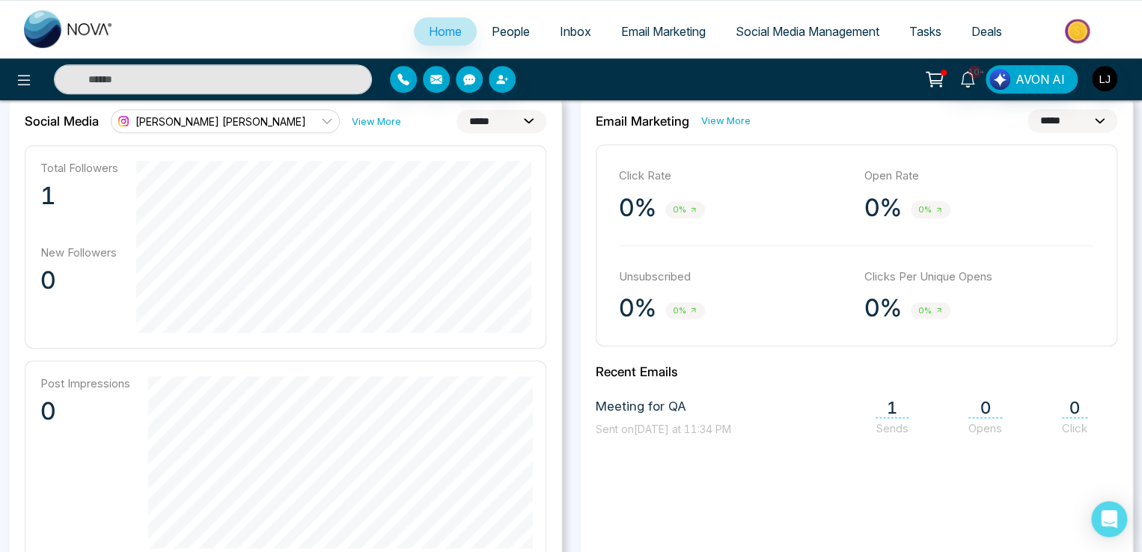
click at [203, 120] on span "[PERSON_NAME] [PERSON_NAME]" at bounding box center [220, 121] width 171 height 14
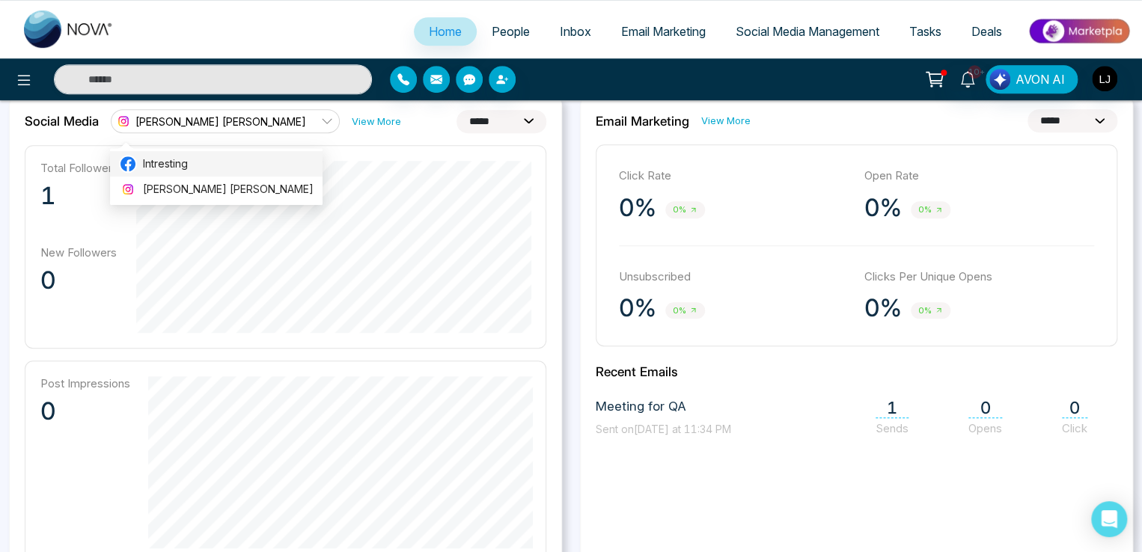
click at [198, 159] on span "Intresting" at bounding box center [228, 164] width 171 height 16
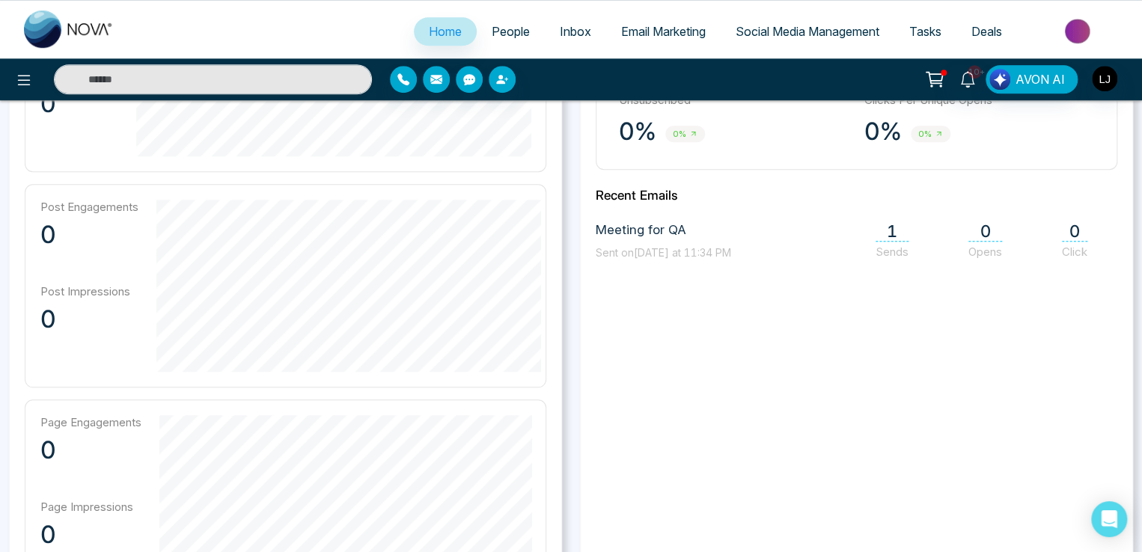
scroll to position [560, 0]
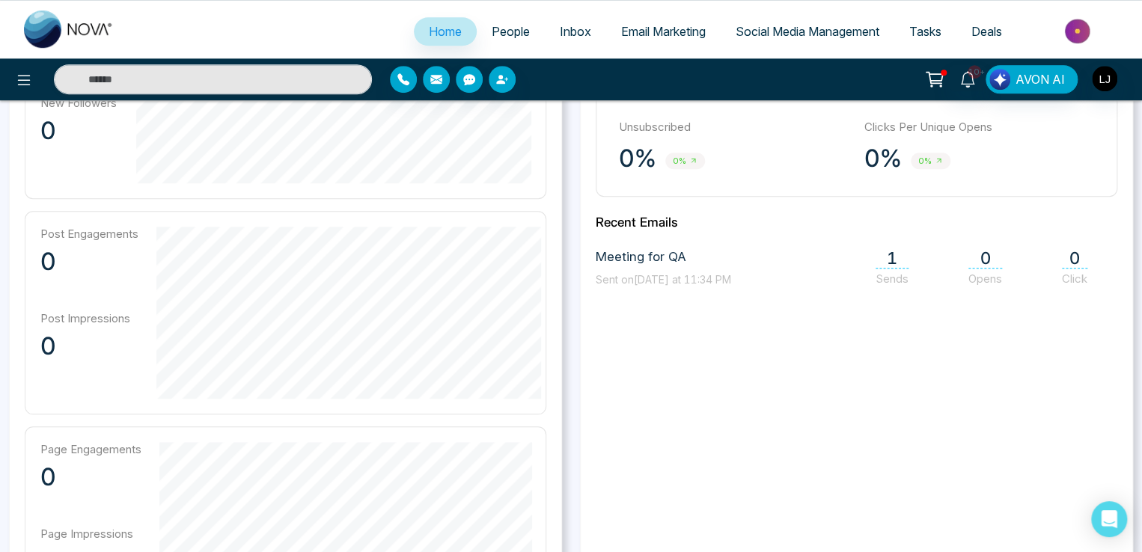
click at [501, 36] on span "People" at bounding box center [511, 31] width 38 height 15
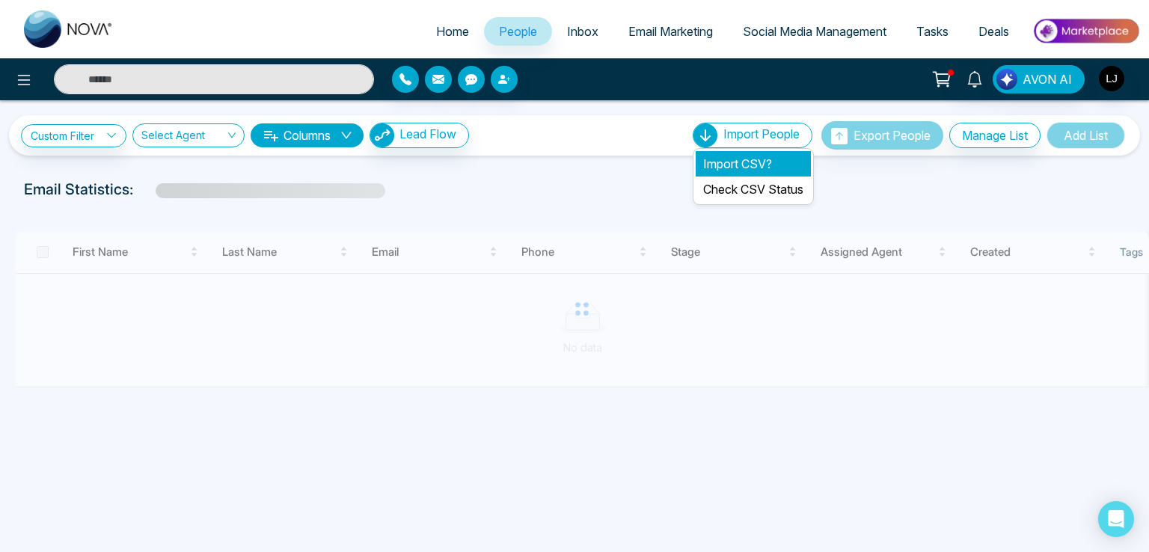
click at [715, 156] on li "Import CSV?" at bounding box center [753, 163] width 115 height 25
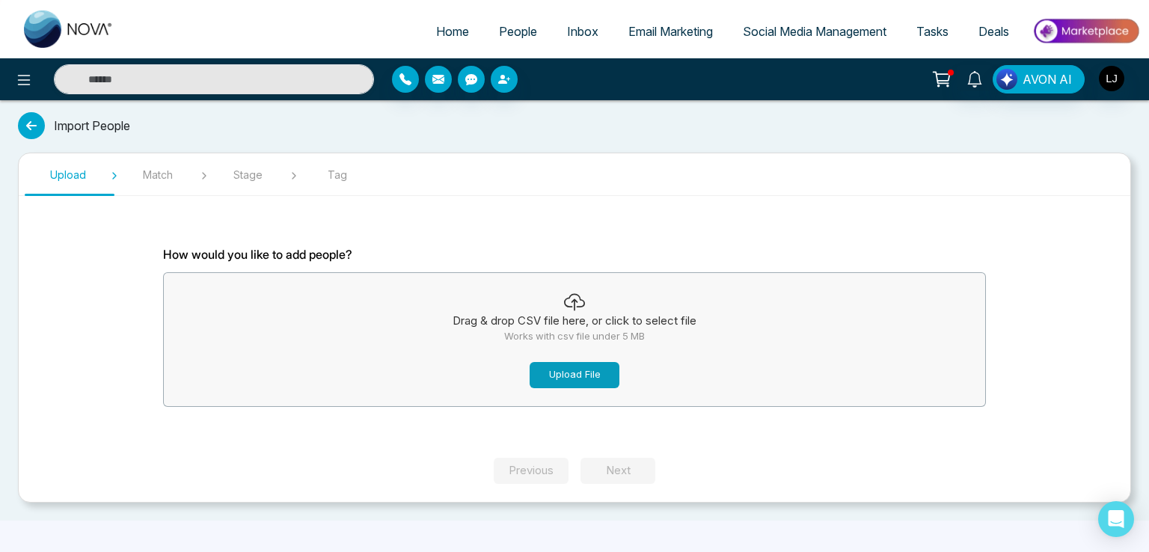
click at [563, 376] on button "Upload File" at bounding box center [575, 375] width 90 height 26
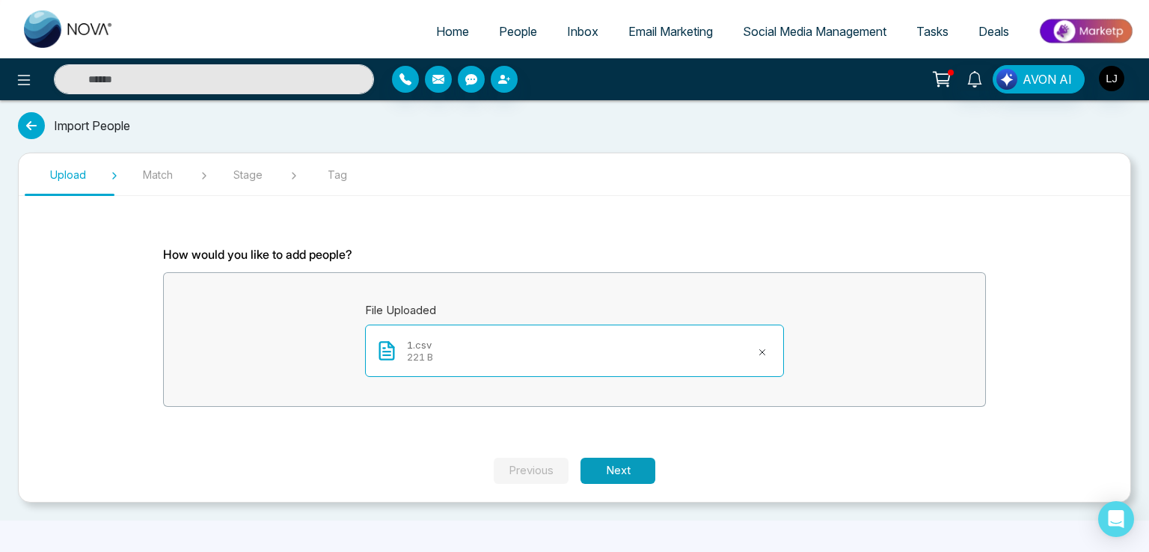
click at [623, 458] on button "Next" at bounding box center [618, 471] width 75 height 26
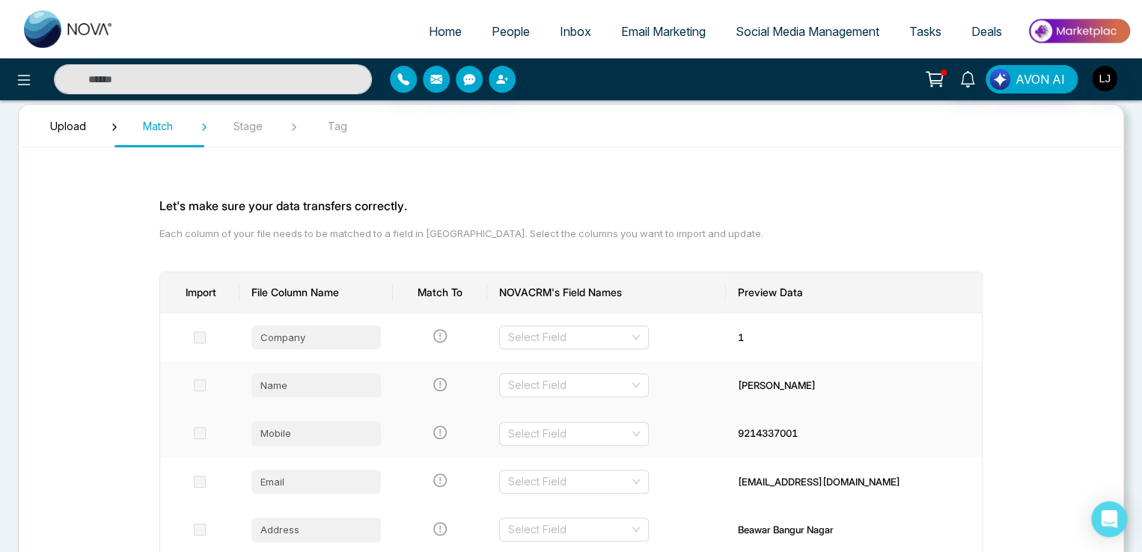
scroll to position [75, 0]
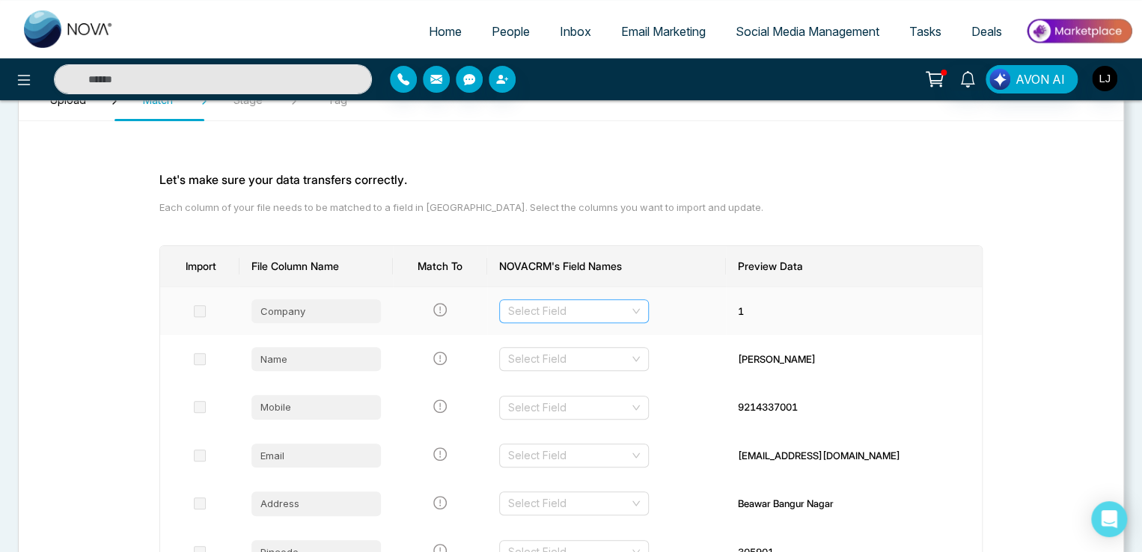
click at [572, 316] on input "search" at bounding box center [568, 311] width 121 height 22
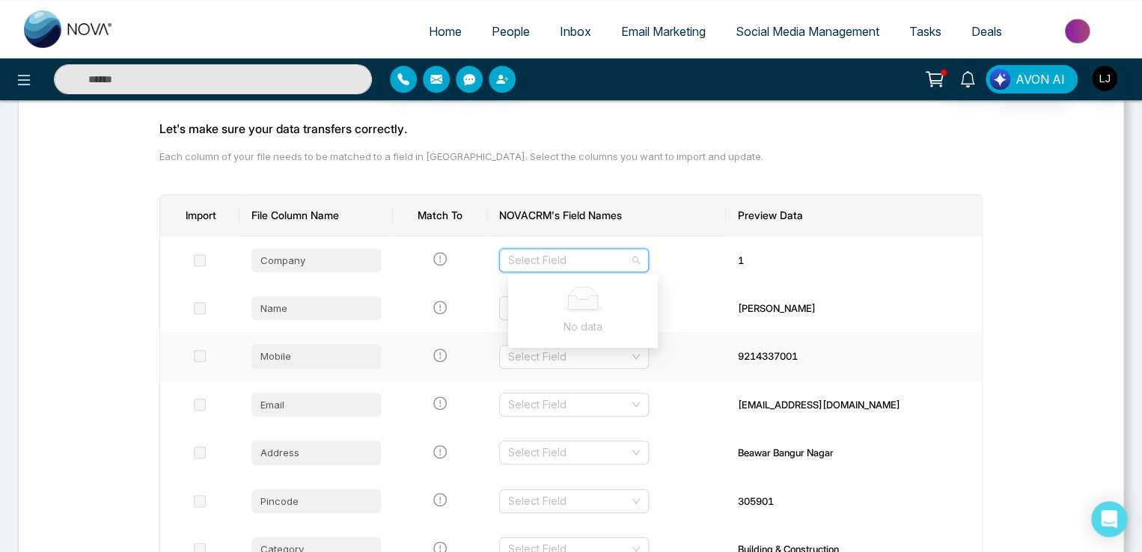
scroll to position [150, 0]
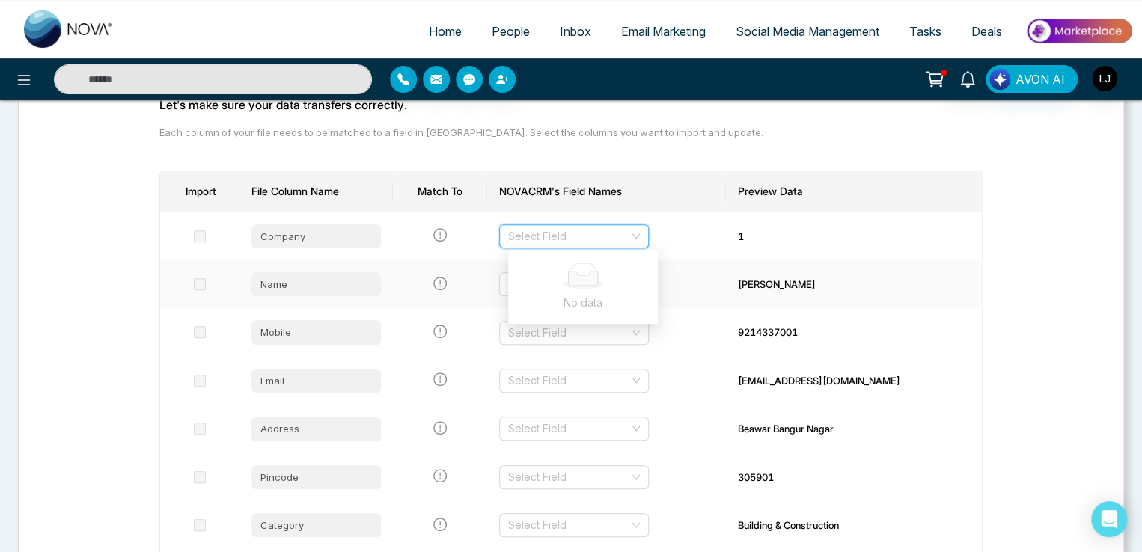
click at [695, 271] on td "Select Field" at bounding box center [606, 284] width 239 height 48
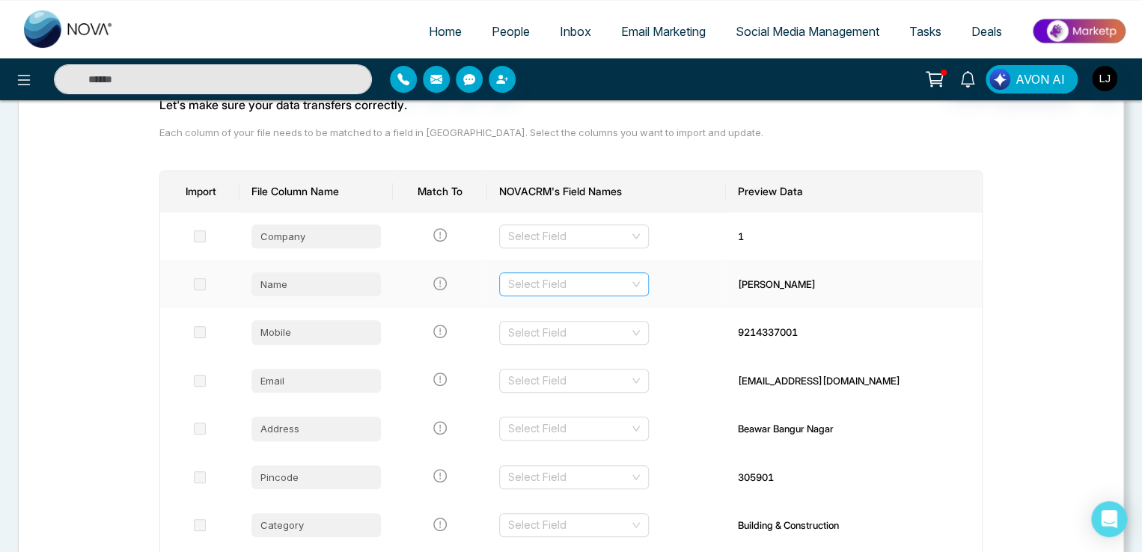
click at [540, 279] on input "search" at bounding box center [568, 284] width 121 height 22
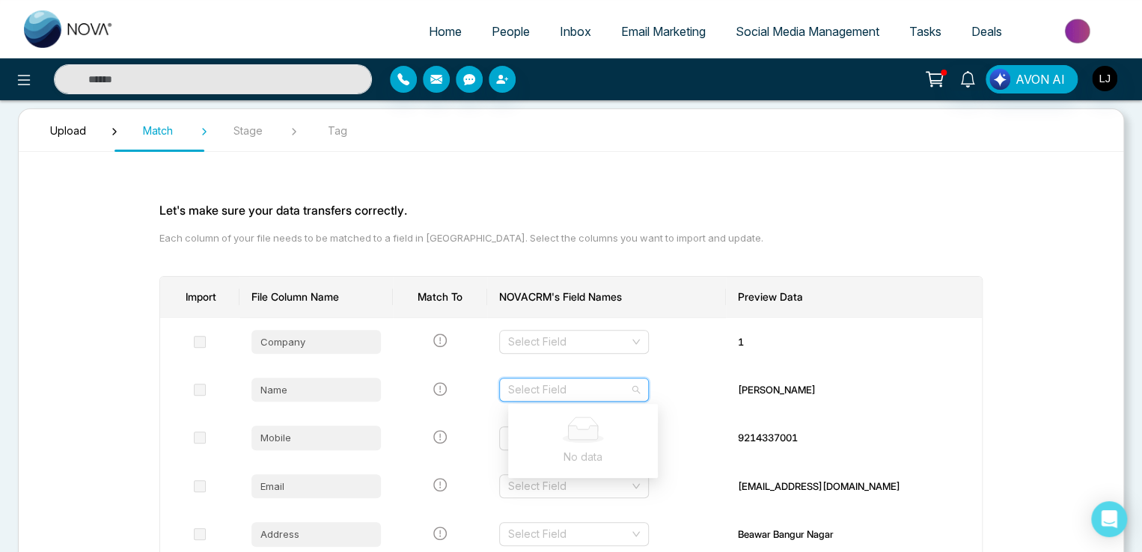
scroll to position [0, 0]
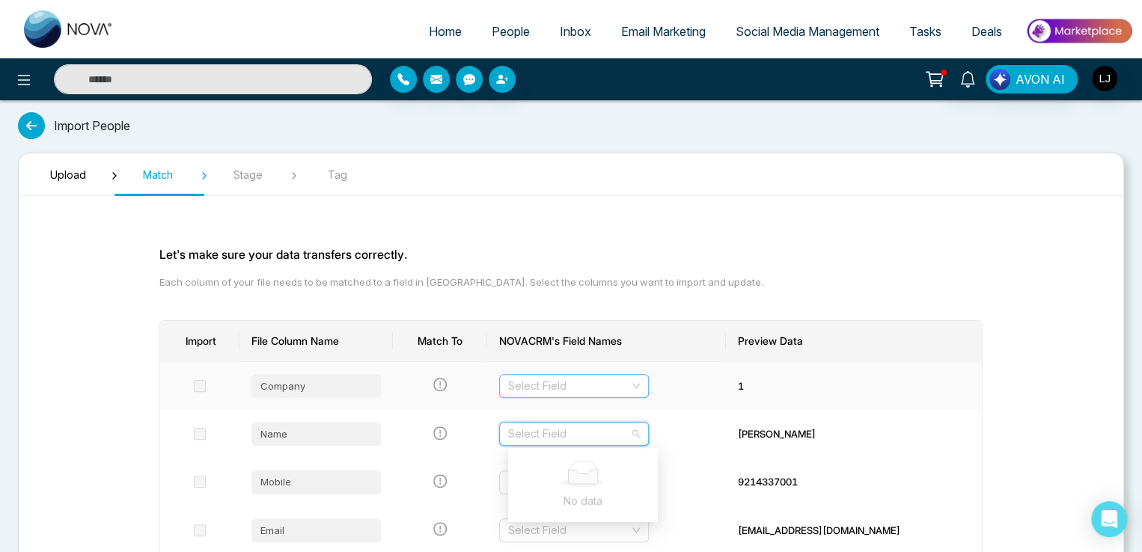
click at [584, 377] on input "search" at bounding box center [568, 386] width 121 height 22
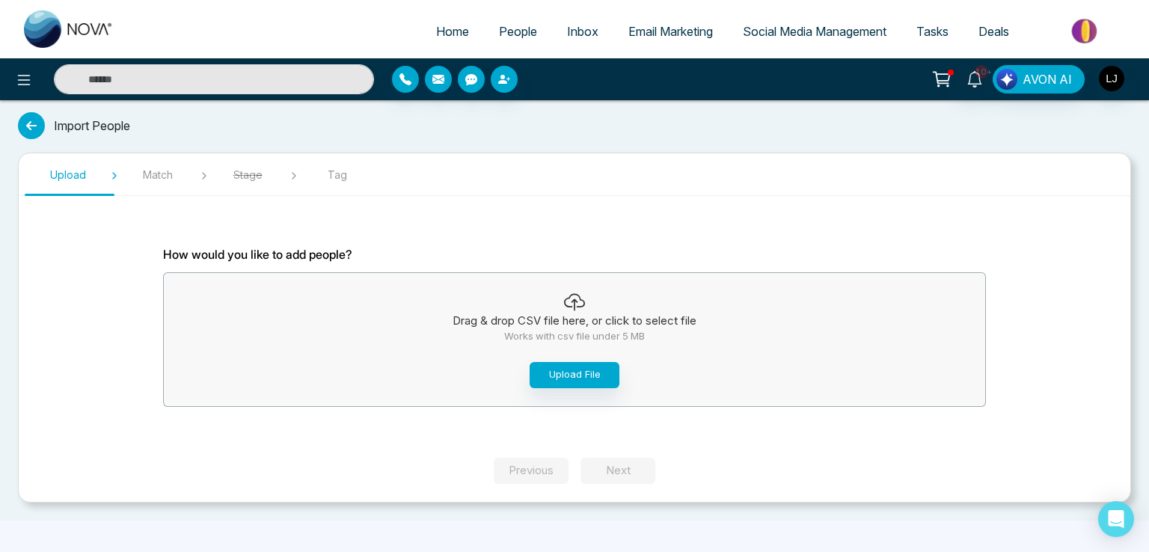
click at [584, 358] on div "Drag & drop CSV file here, or click to select file Works with csv file under 5 …" at bounding box center [575, 340] width 822 height 126
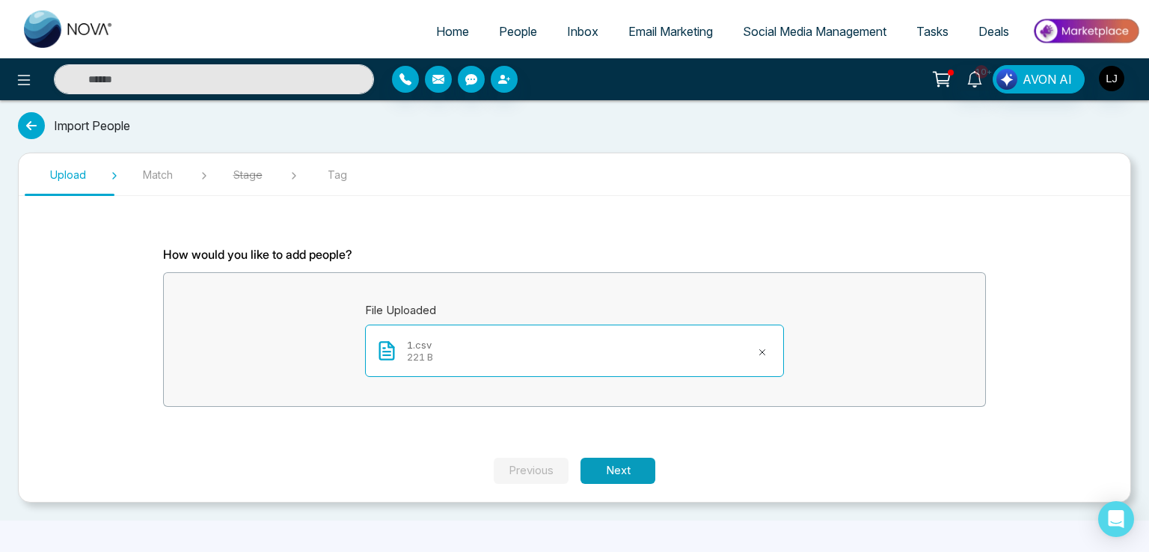
click at [626, 462] on button "Next" at bounding box center [618, 471] width 75 height 26
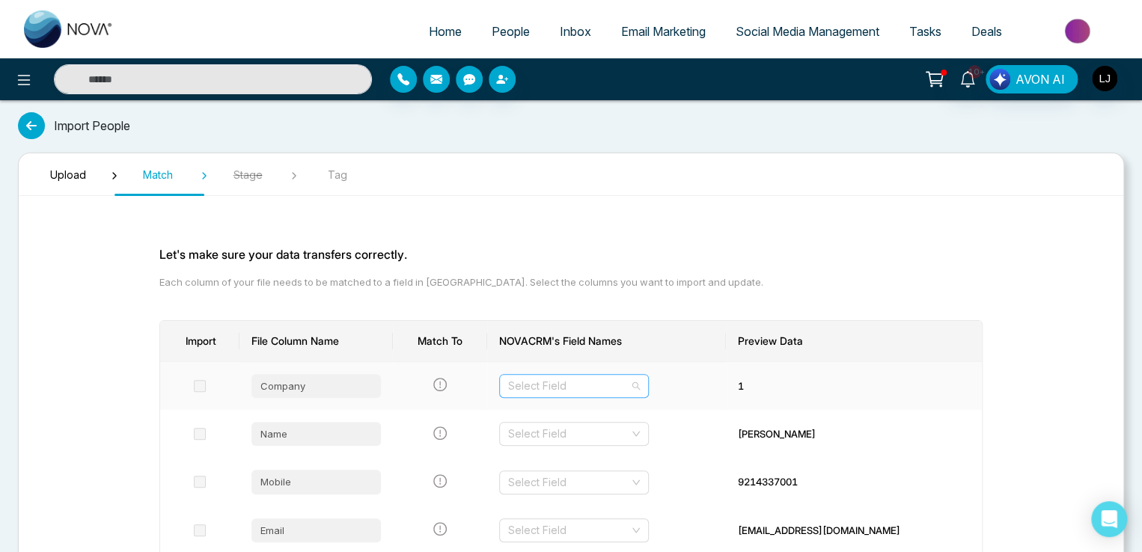
click at [554, 375] on input "search" at bounding box center [568, 386] width 121 height 22
click at [551, 413] on div "First Name" at bounding box center [583, 414] width 132 height 16
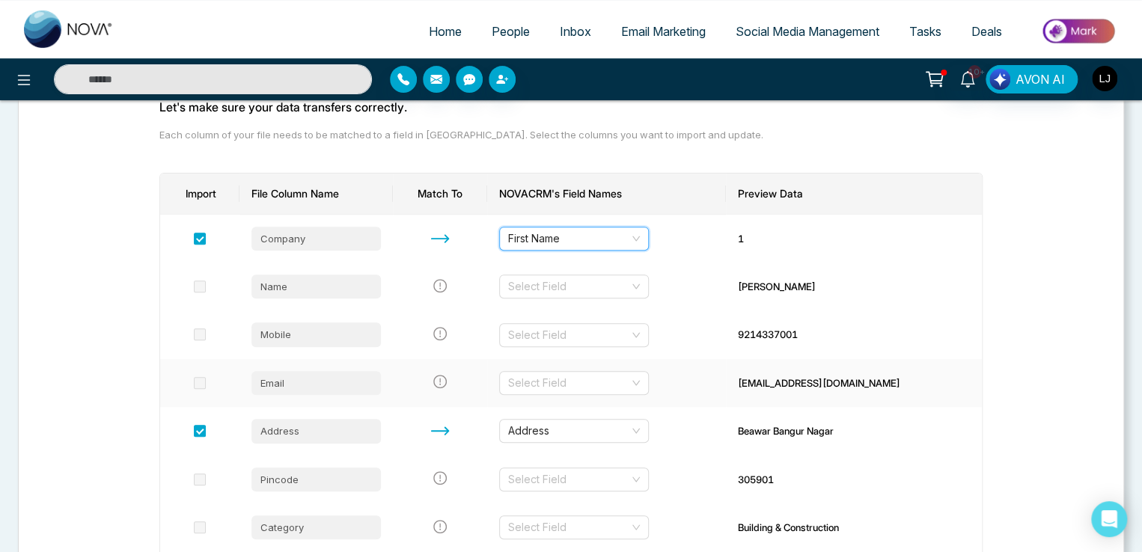
scroll to position [150, 0]
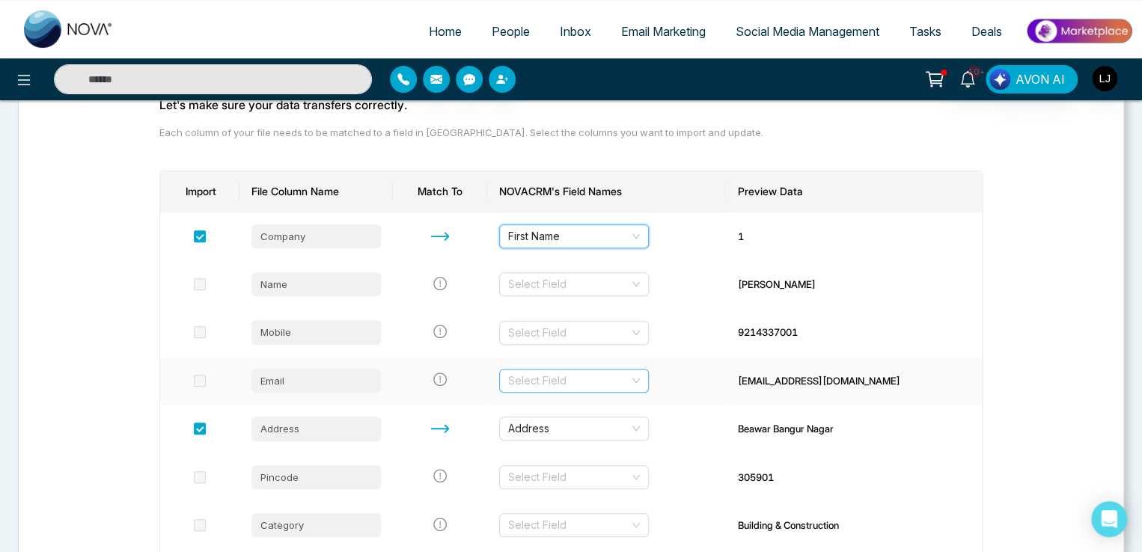
click at [565, 381] on input "search" at bounding box center [568, 381] width 121 height 22
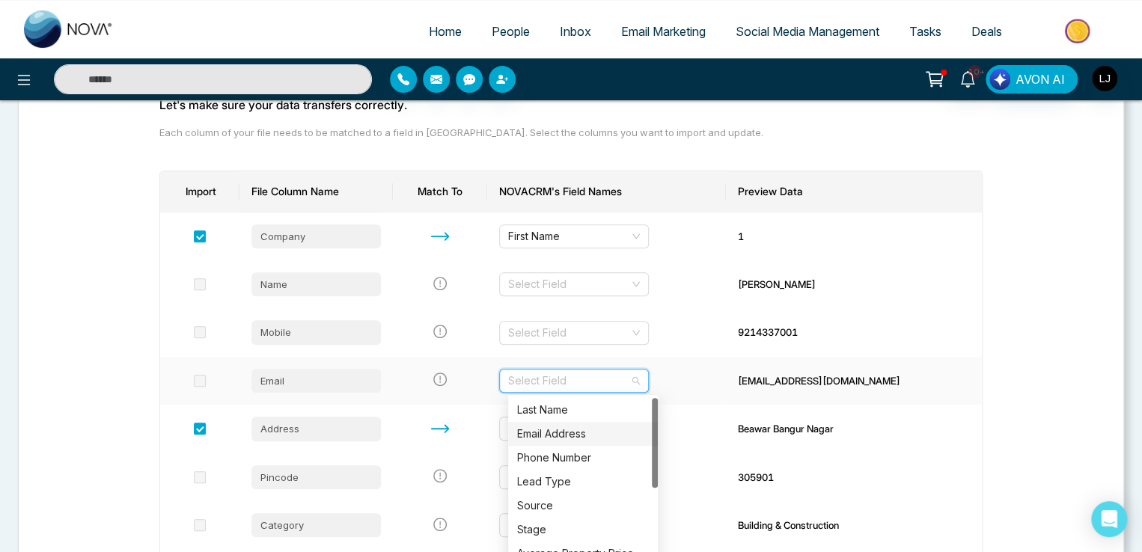
click at [551, 427] on div "Email Address" at bounding box center [583, 434] width 132 height 16
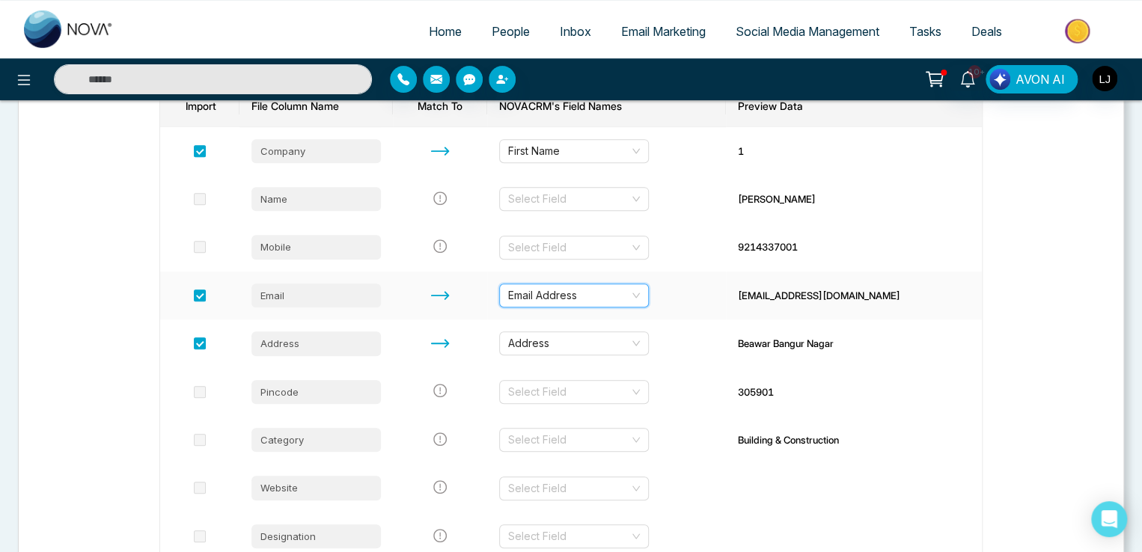
scroll to position [409, 0]
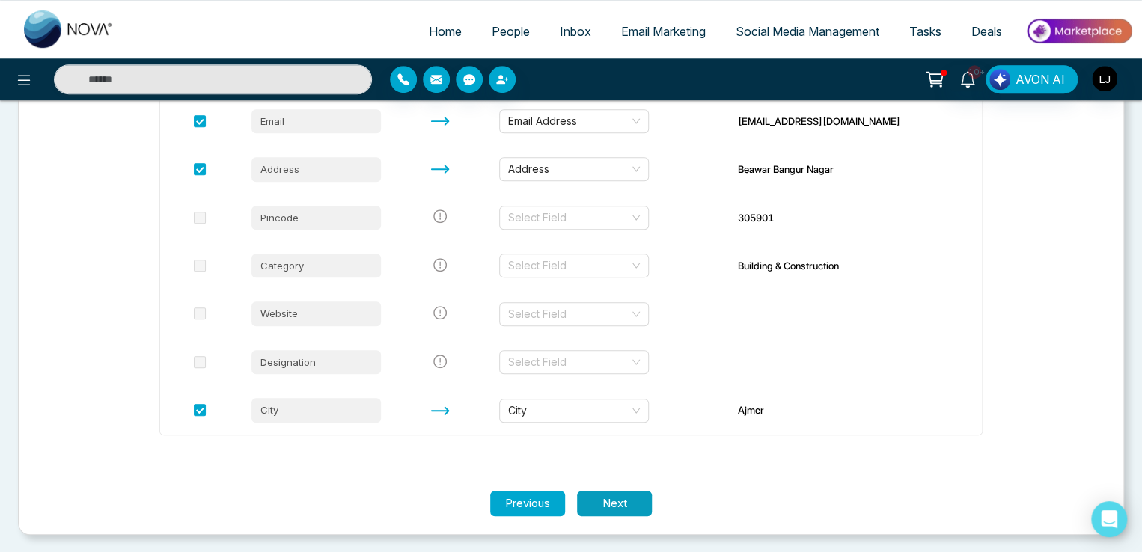
click at [611, 498] on button "Next" at bounding box center [614, 504] width 75 height 26
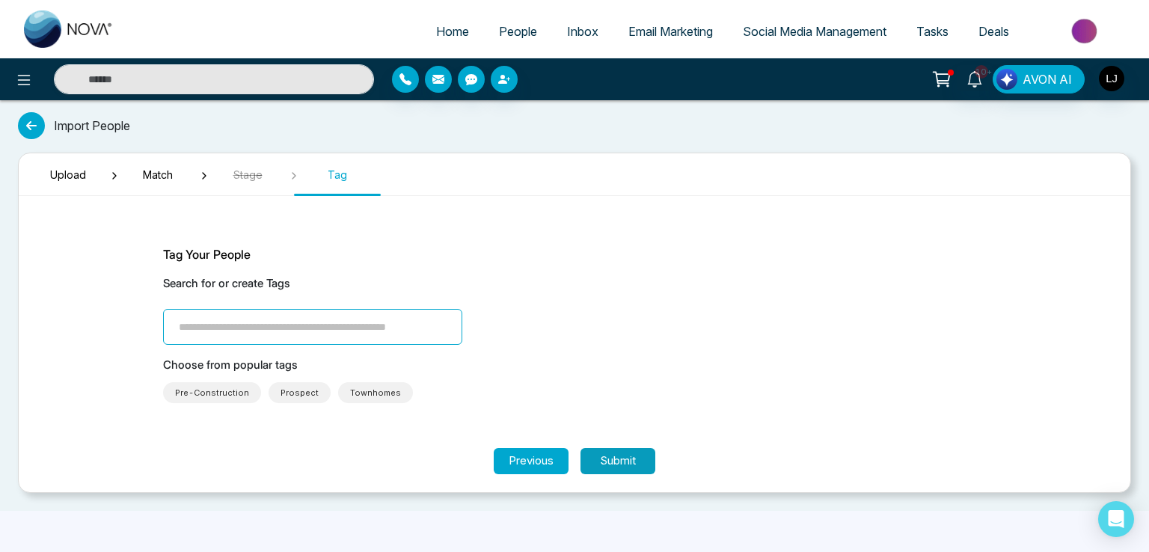
click at [614, 459] on button "Submit" at bounding box center [618, 461] width 75 height 26
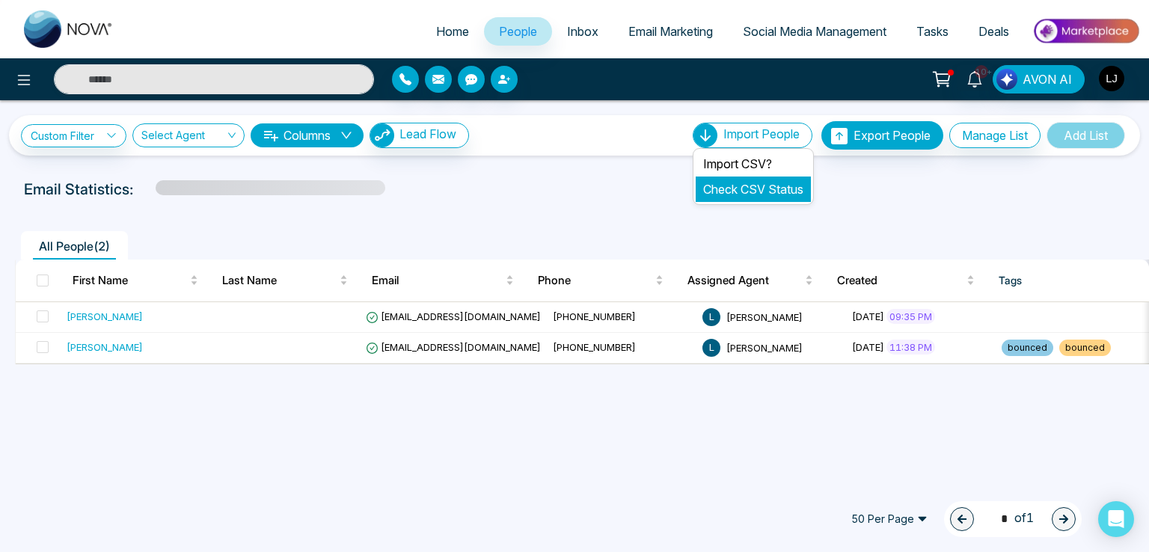
click at [721, 189] on link "Check CSV Status" at bounding box center [753, 189] width 100 height 15
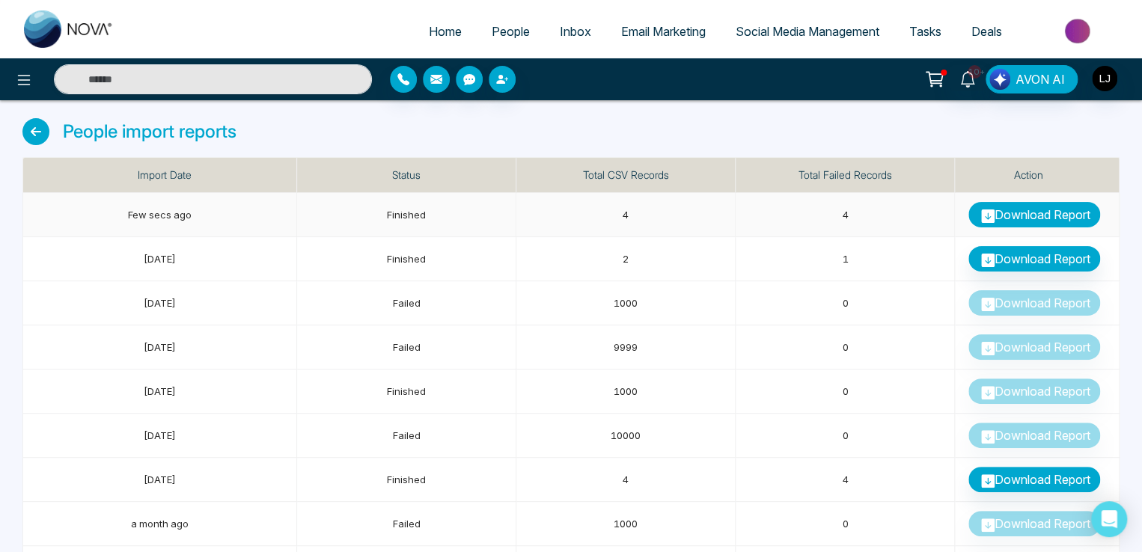
click at [1017, 207] on link "Download Report" at bounding box center [1034, 214] width 132 height 25
click at [704, 7] on div "Home People Inbox Email Marketing Social Media Management Tasks Deals" at bounding box center [571, 29] width 1142 height 58
click at [492, 29] on span "People" at bounding box center [511, 31] width 38 height 15
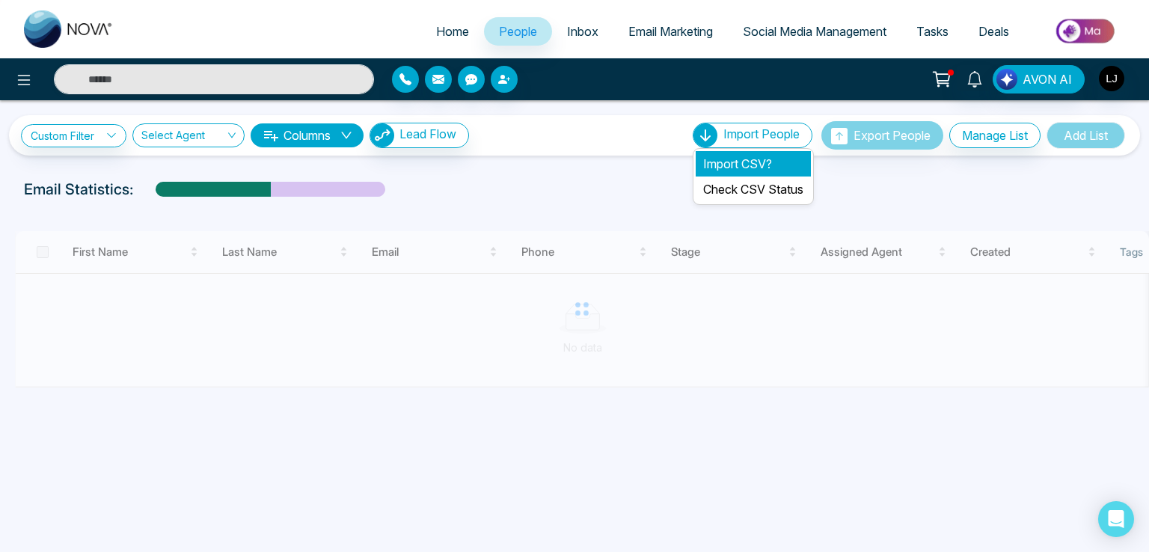
click at [729, 159] on li "Import CSV?" at bounding box center [753, 163] width 115 height 25
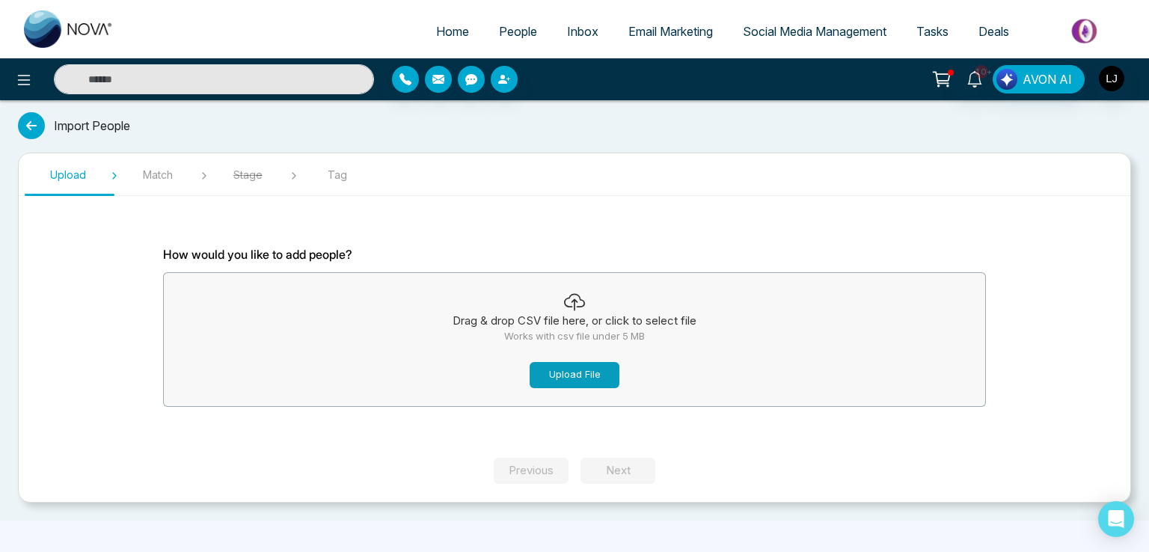
click at [539, 367] on button "Upload File" at bounding box center [575, 375] width 90 height 26
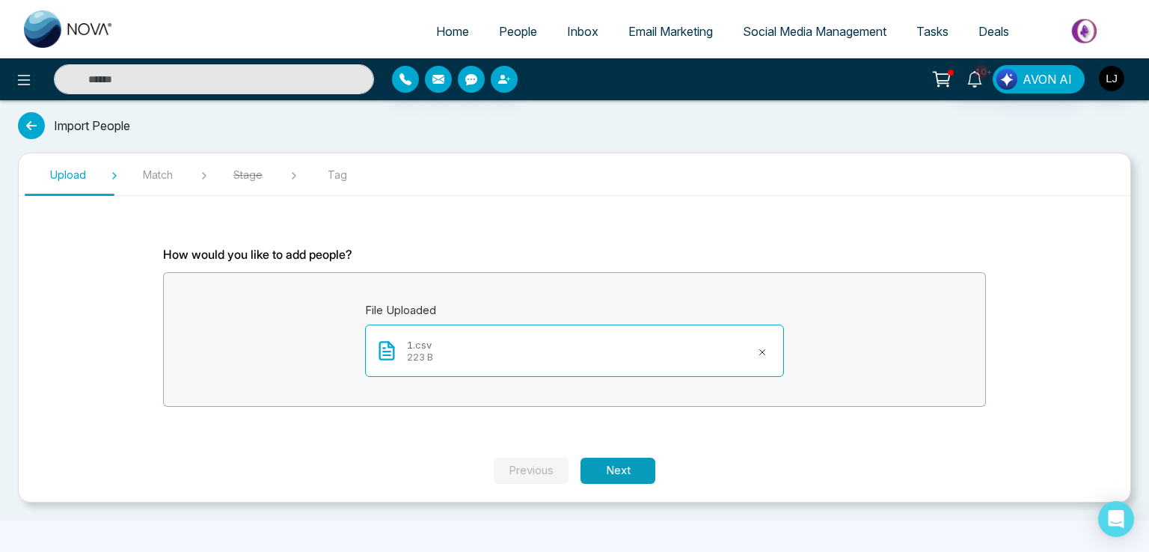
click at [611, 468] on button "Next" at bounding box center [618, 471] width 75 height 26
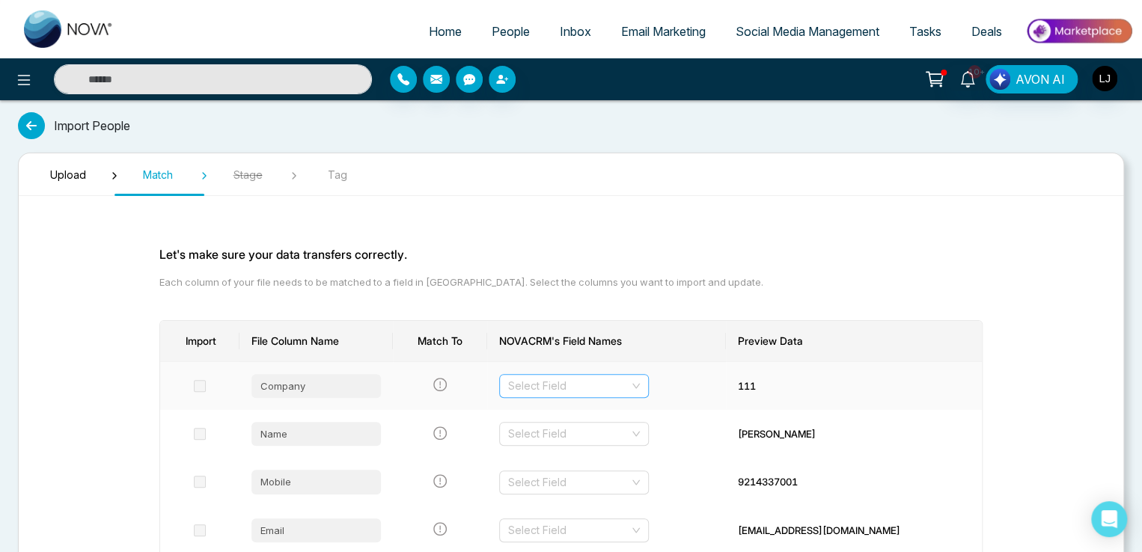
click at [578, 393] on input "search" at bounding box center [568, 386] width 121 height 22
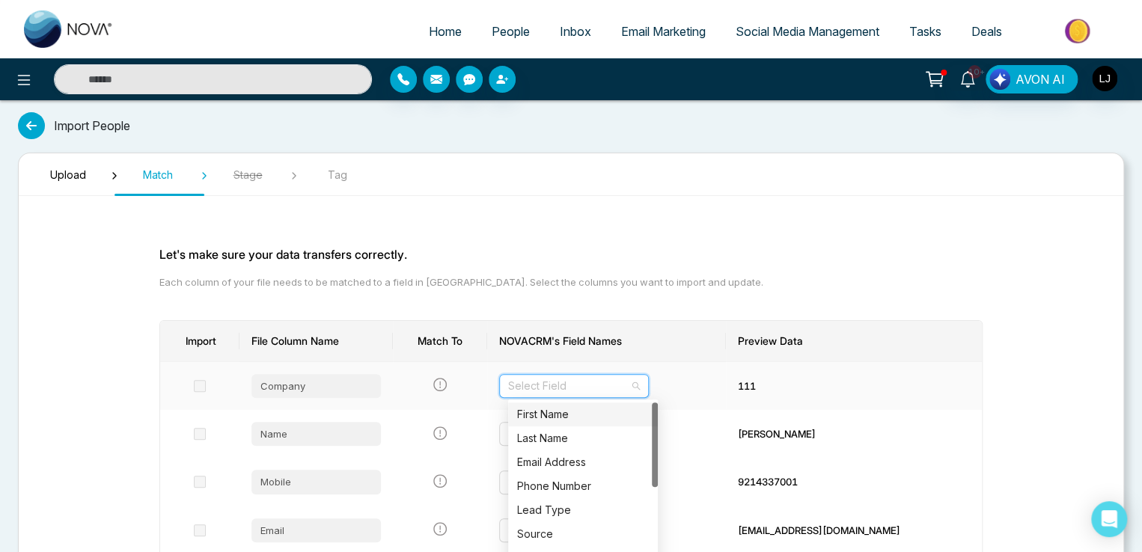
click at [556, 424] on div "First Name" at bounding box center [583, 415] width 150 height 24
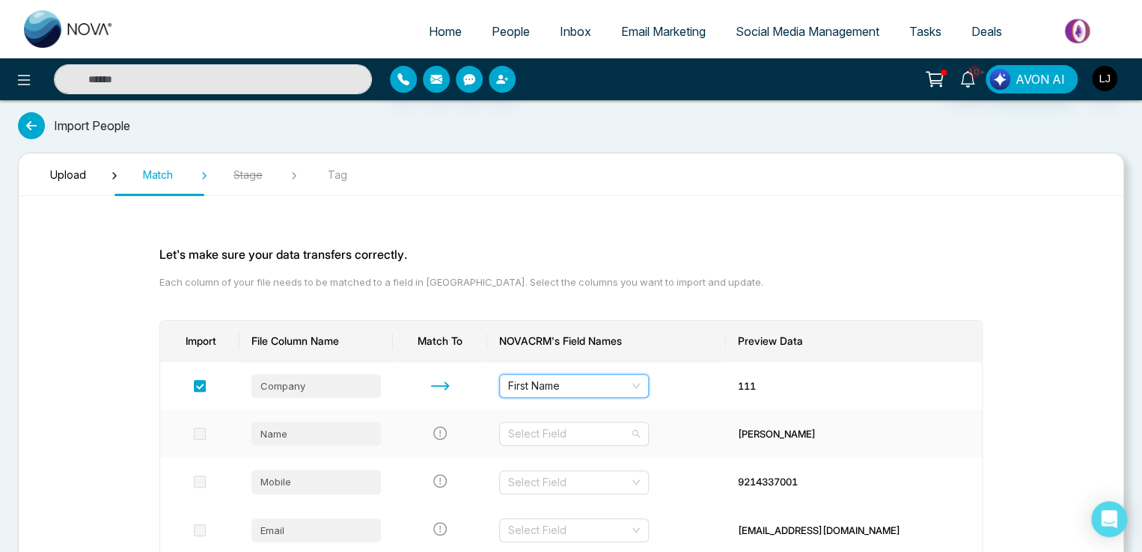
click at [556, 424] on input "search" at bounding box center [568, 434] width 121 height 22
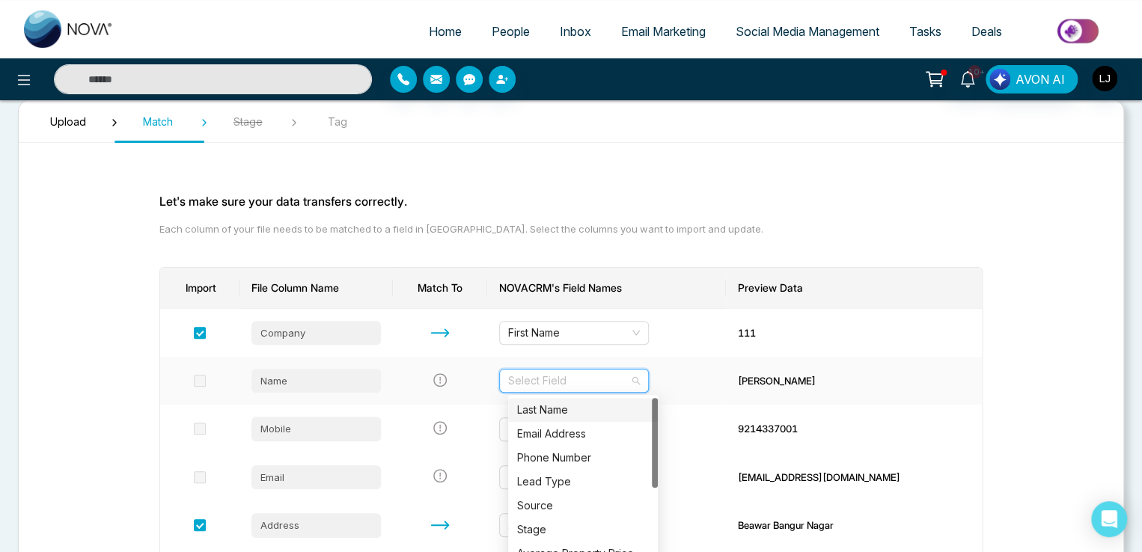
scroll to position [224, 0]
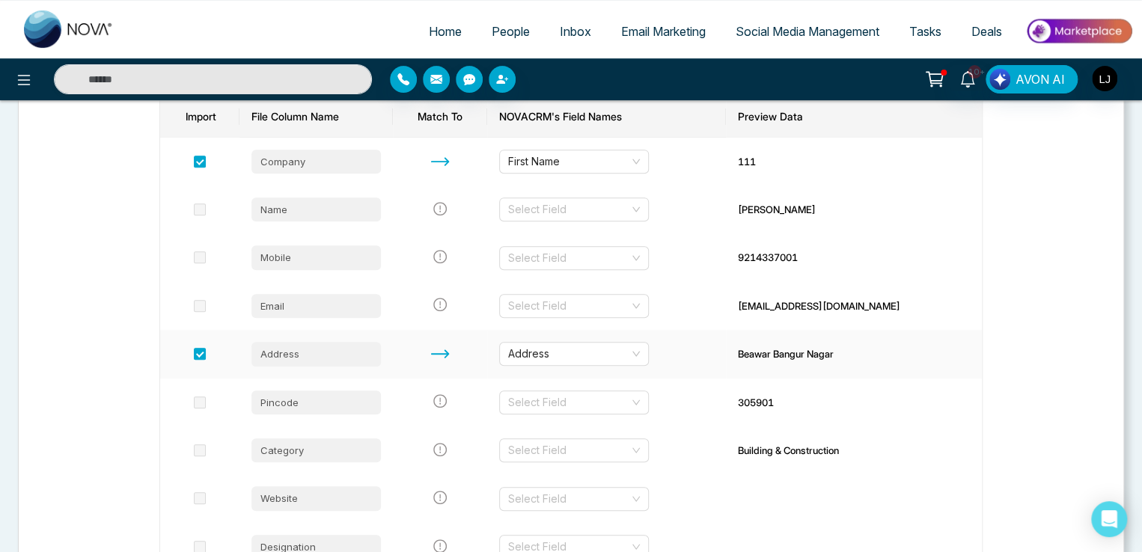
click at [704, 375] on td "Address" at bounding box center [606, 354] width 239 height 48
click at [629, 305] on input "search" at bounding box center [568, 306] width 121 height 22
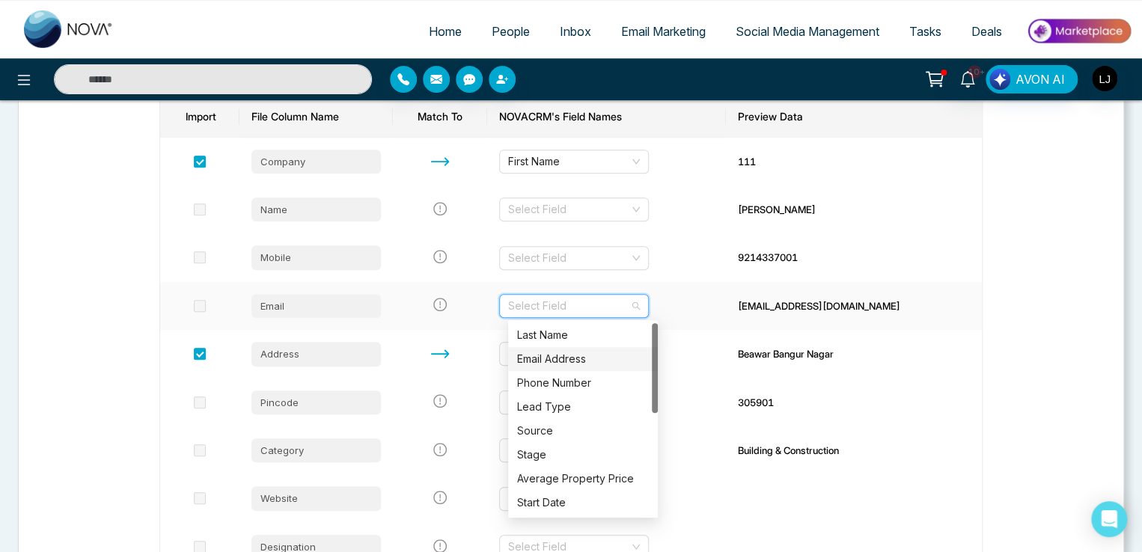
click at [566, 366] on div "Email Address" at bounding box center [583, 359] width 132 height 16
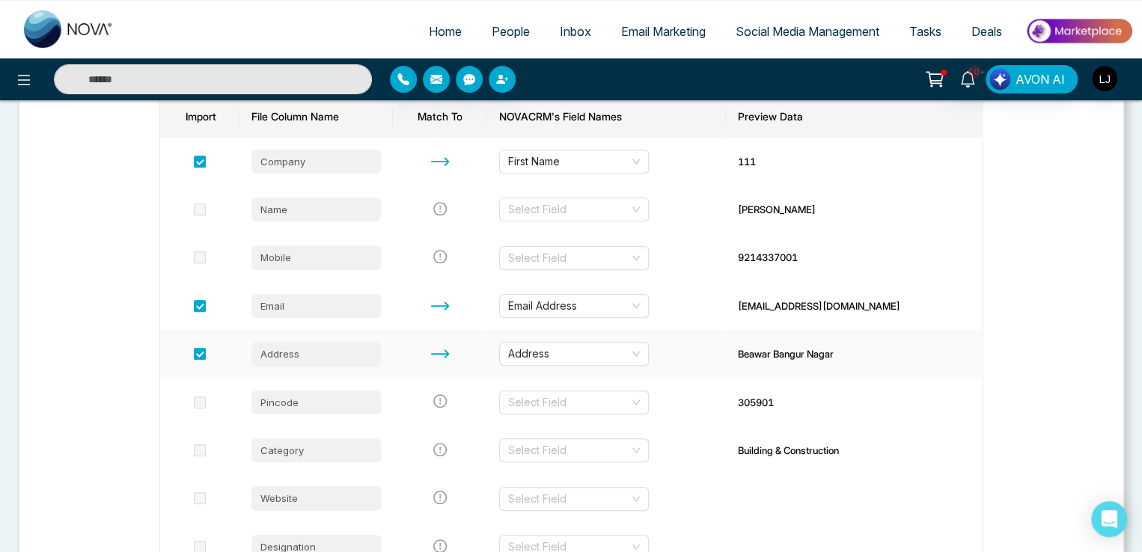
click at [726, 360] on td "Address" at bounding box center [606, 354] width 239 height 48
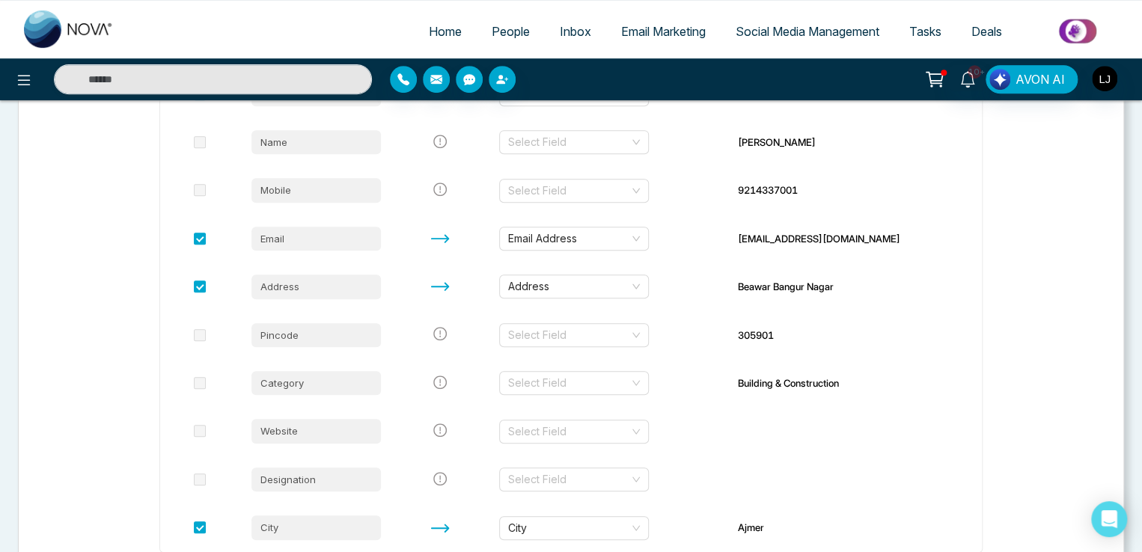
scroll to position [409, 0]
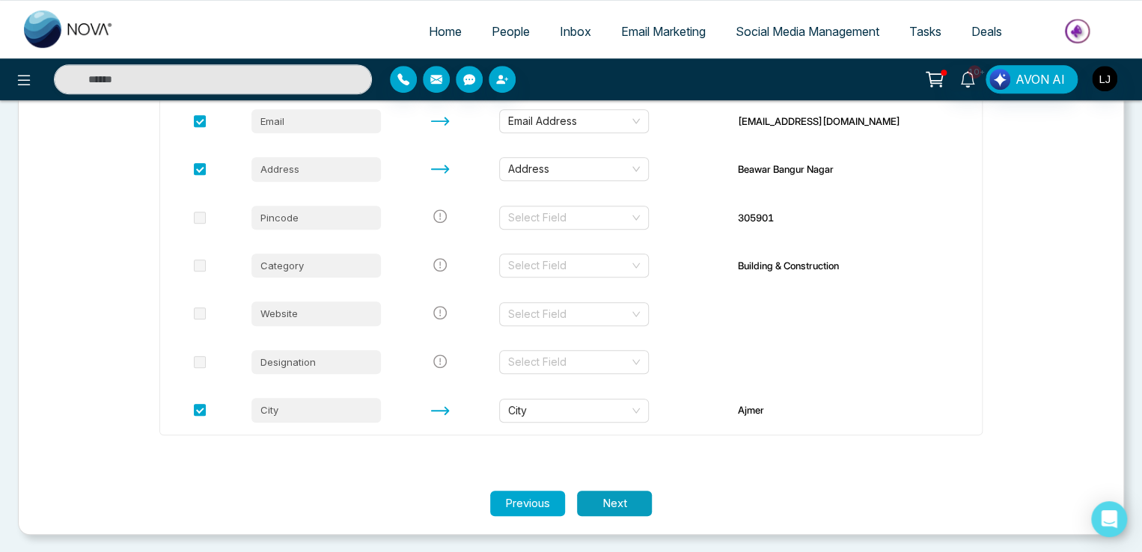
click at [596, 503] on button "Next" at bounding box center [614, 504] width 75 height 26
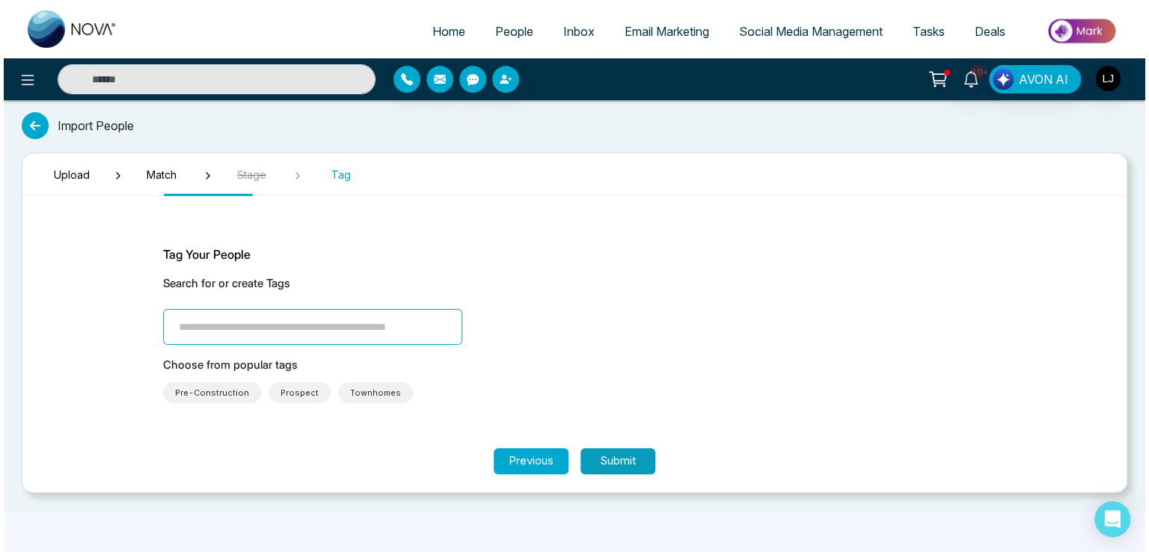
scroll to position [0, 0]
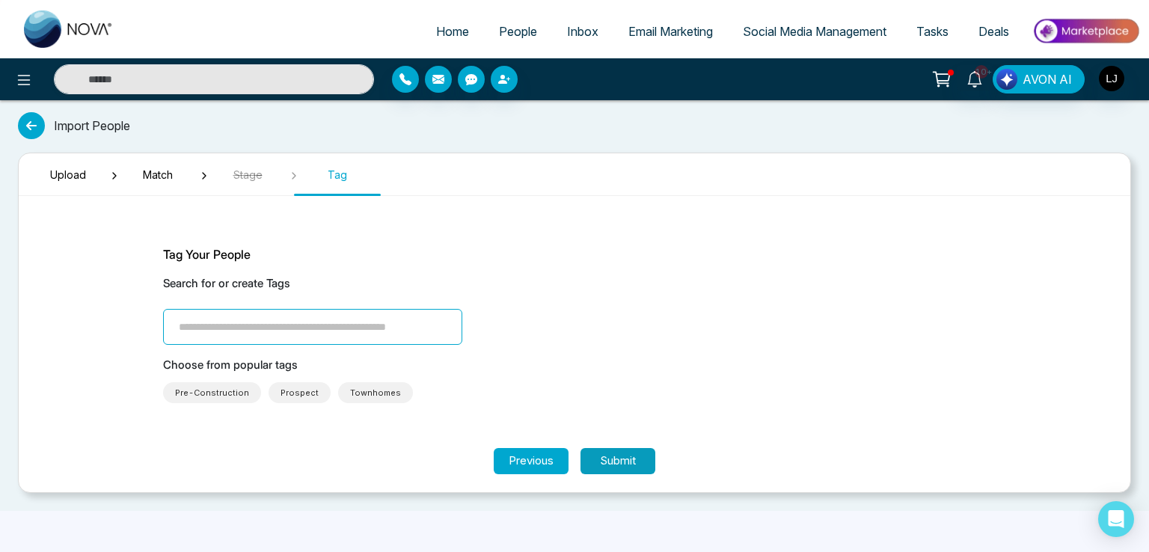
click at [615, 460] on button "Submit" at bounding box center [618, 461] width 75 height 26
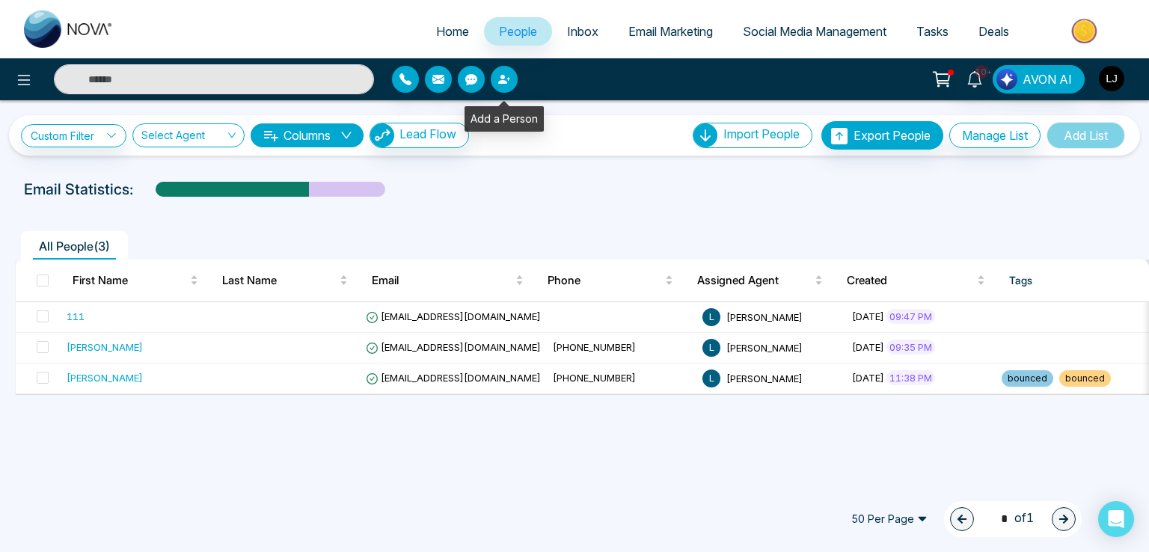
click at [500, 70] on button "button" at bounding box center [504, 79] width 27 height 27
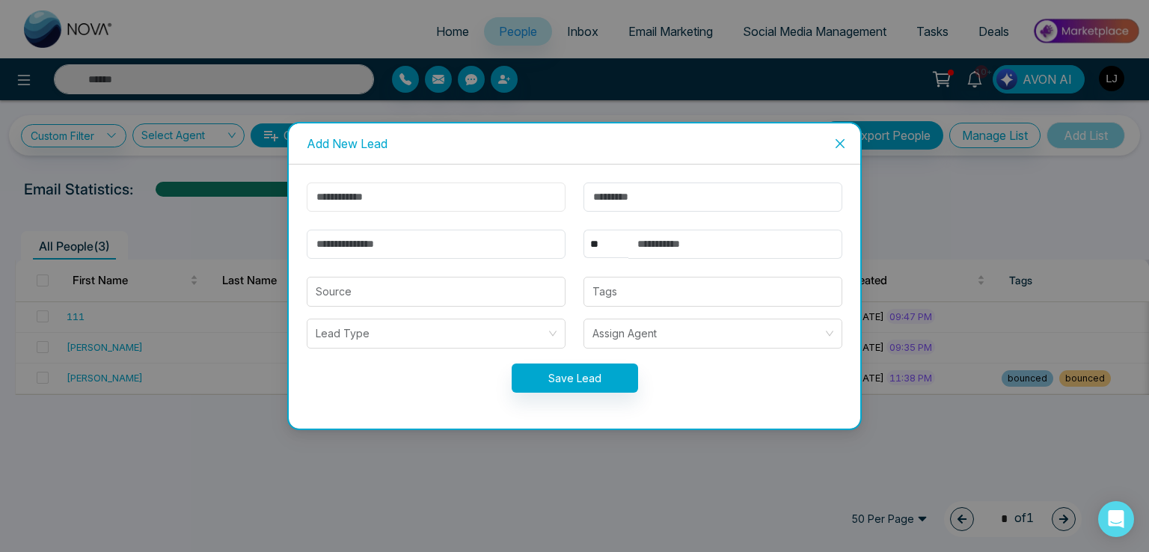
click at [397, 202] on input "text" at bounding box center [436, 197] width 259 height 29
type input "*****"
click at [331, 252] on input "email" at bounding box center [436, 244] width 259 height 29
type input "**********"
click at [599, 245] on select "** **** *** *** *** **** ***" at bounding box center [606, 244] width 45 height 28
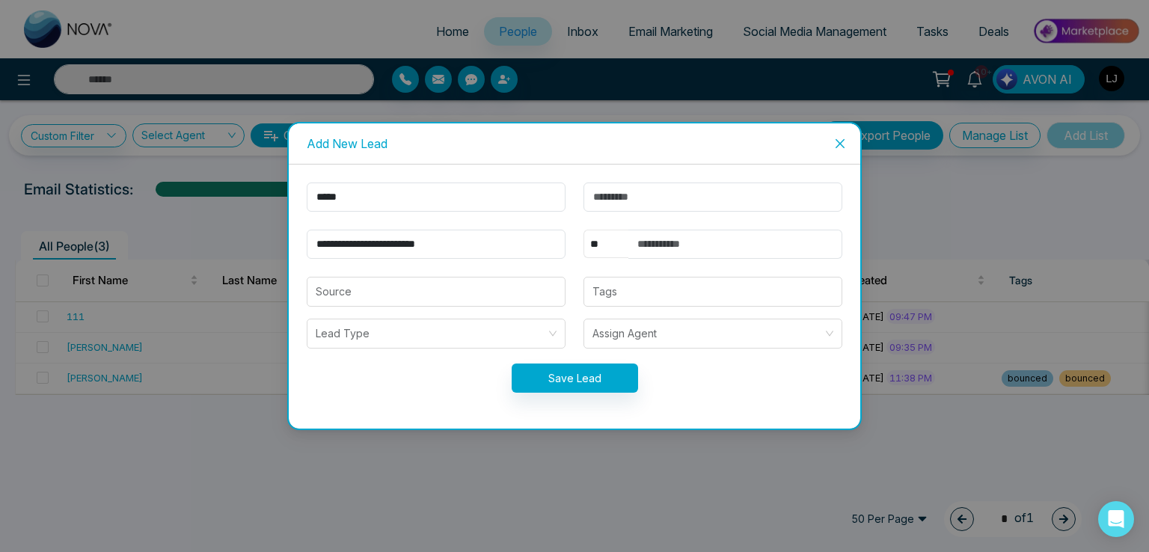
select select "***"
click at [584, 230] on select "** **** *** *** *** **** ***" at bounding box center [606, 244] width 45 height 28
click at [678, 242] on input "text" at bounding box center [736, 244] width 214 height 29
type input "**********"
click at [617, 372] on button "Save Lead" at bounding box center [575, 378] width 126 height 29
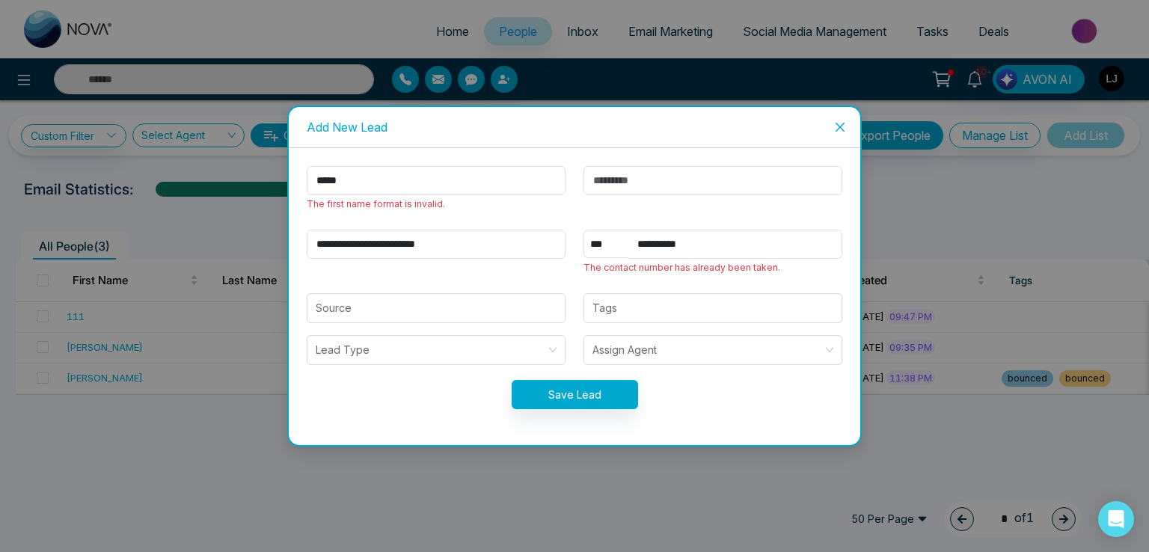
click at [837, 132] on span "Close" at bounding box center [840, 127] width 40 height 40
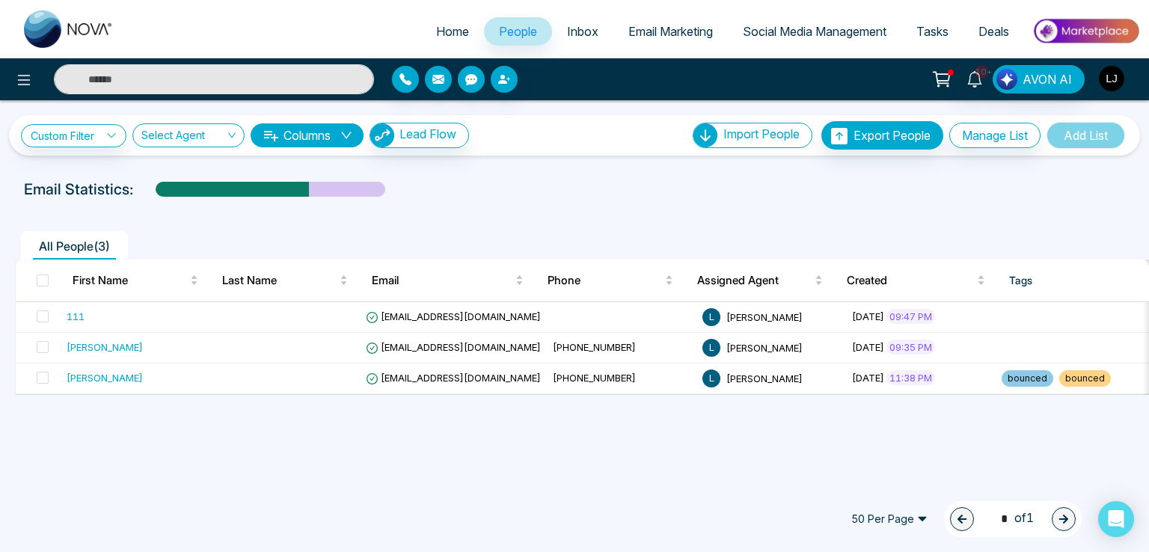
click at [1114, 75] on img "button" at bounding box center [1111, 78] width 25 height 25
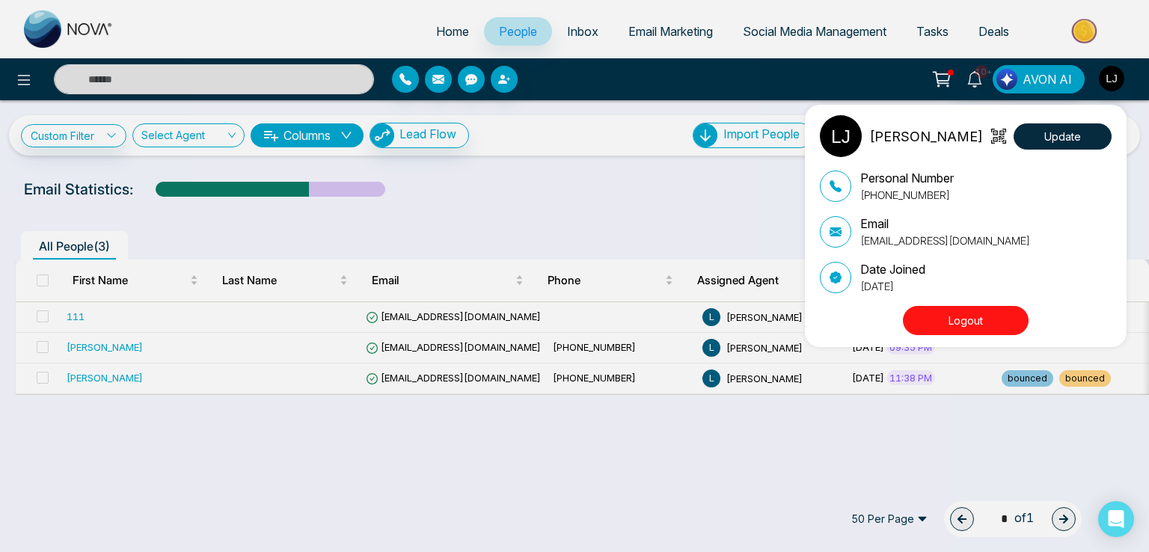
click at [524, 201] on div "Lokesh Joshi Update Personal Number +918421020309 Email lokeshjoshi6454@gmail.c…" at bounding box center [574, 276] width 1149 height 552
